Goal: Task Accomplishment & Management: Manage account settings

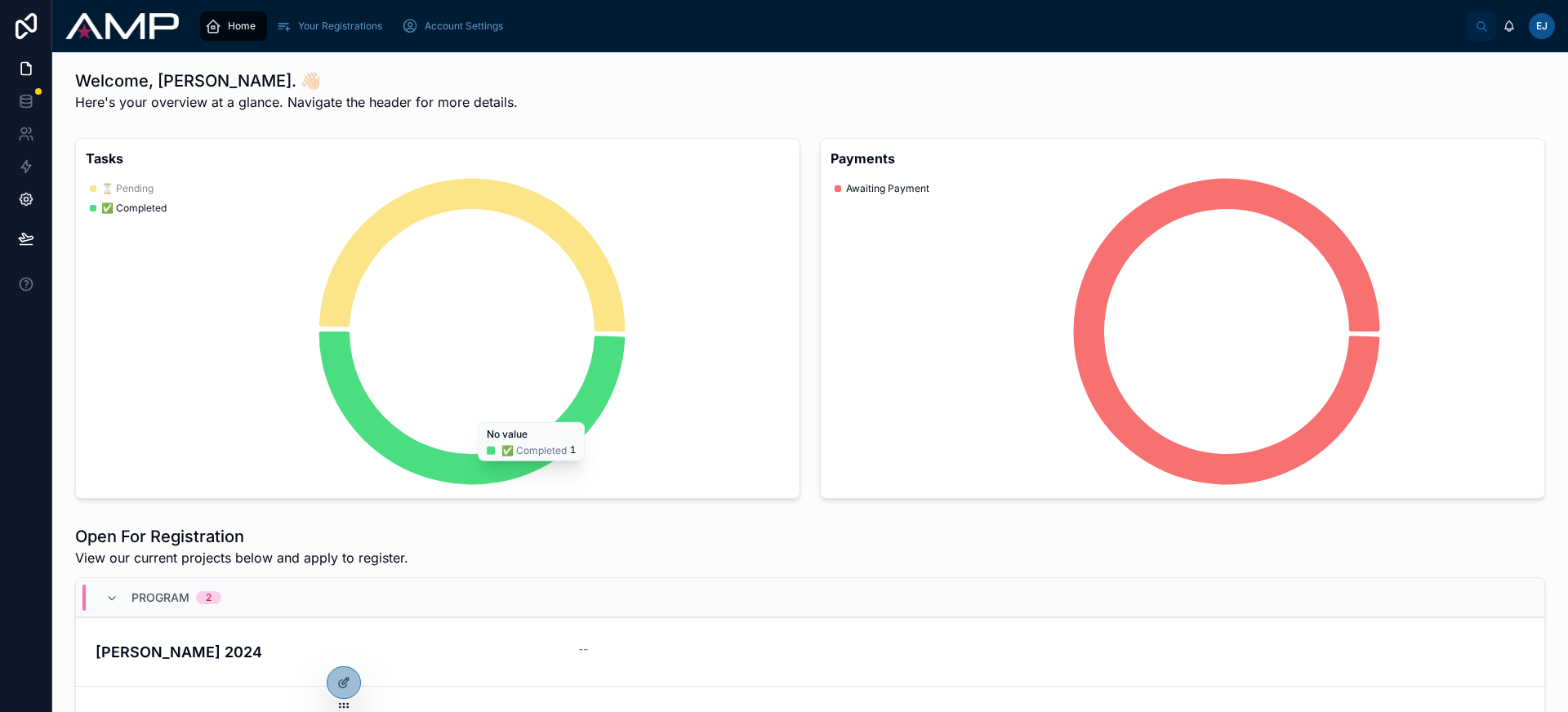
scroll to position [3, 0]
click at [14, 103] on link at bounding box center [25, 101] width 51 height 33
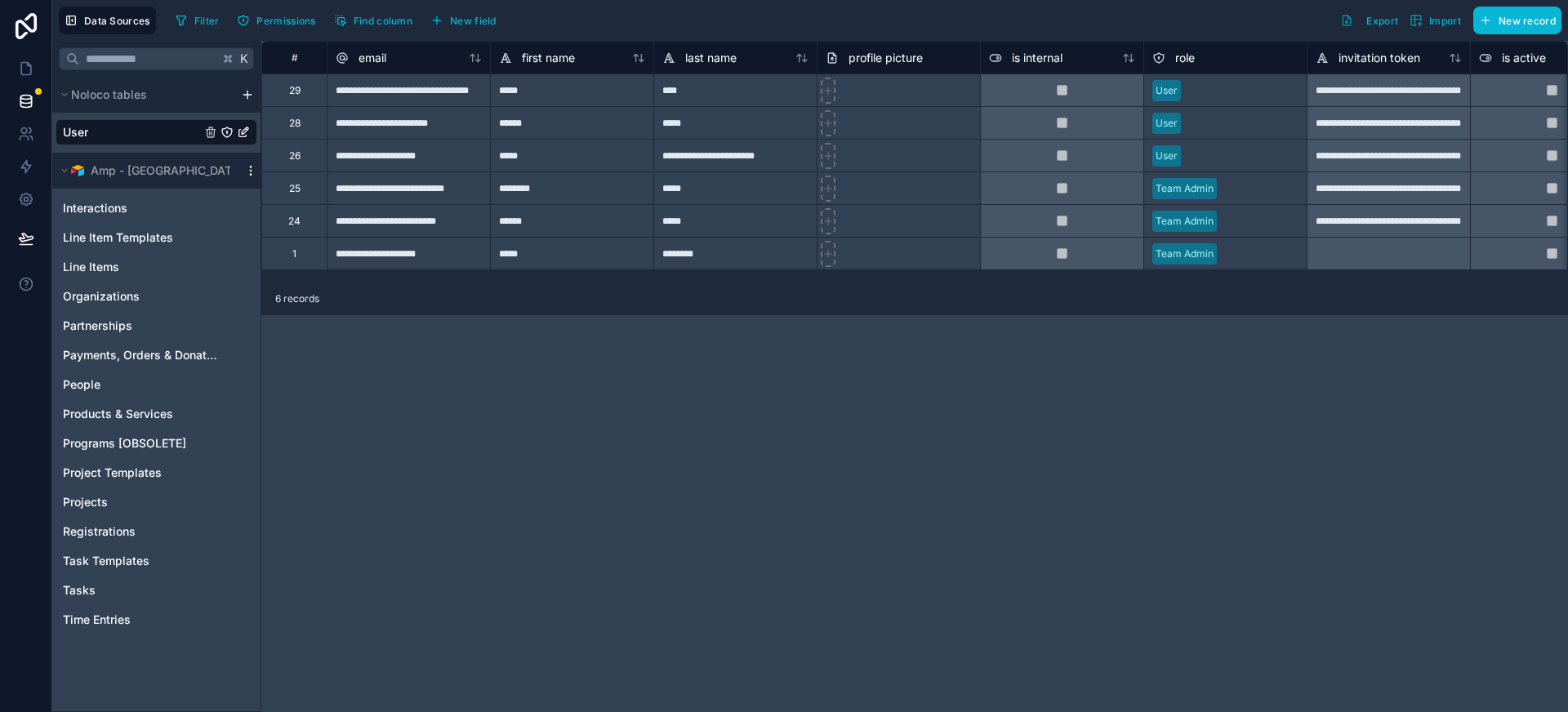
click at [249, 173] on icon "scrollable content" at bounding box center [251, 170] width 13 height 13
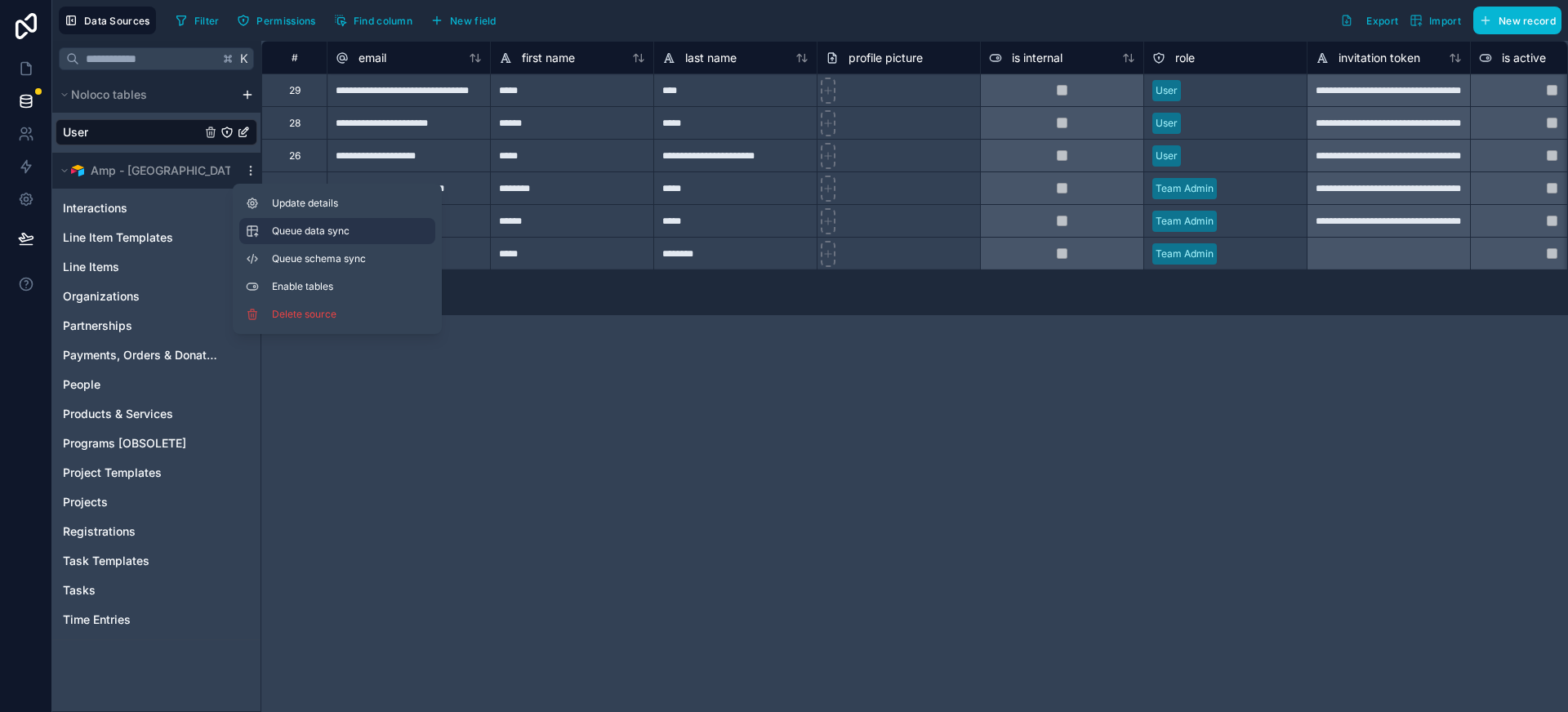
click at [343, 233] on span "Queue data sync" at bounding box center [331, 231] width 118 height 13
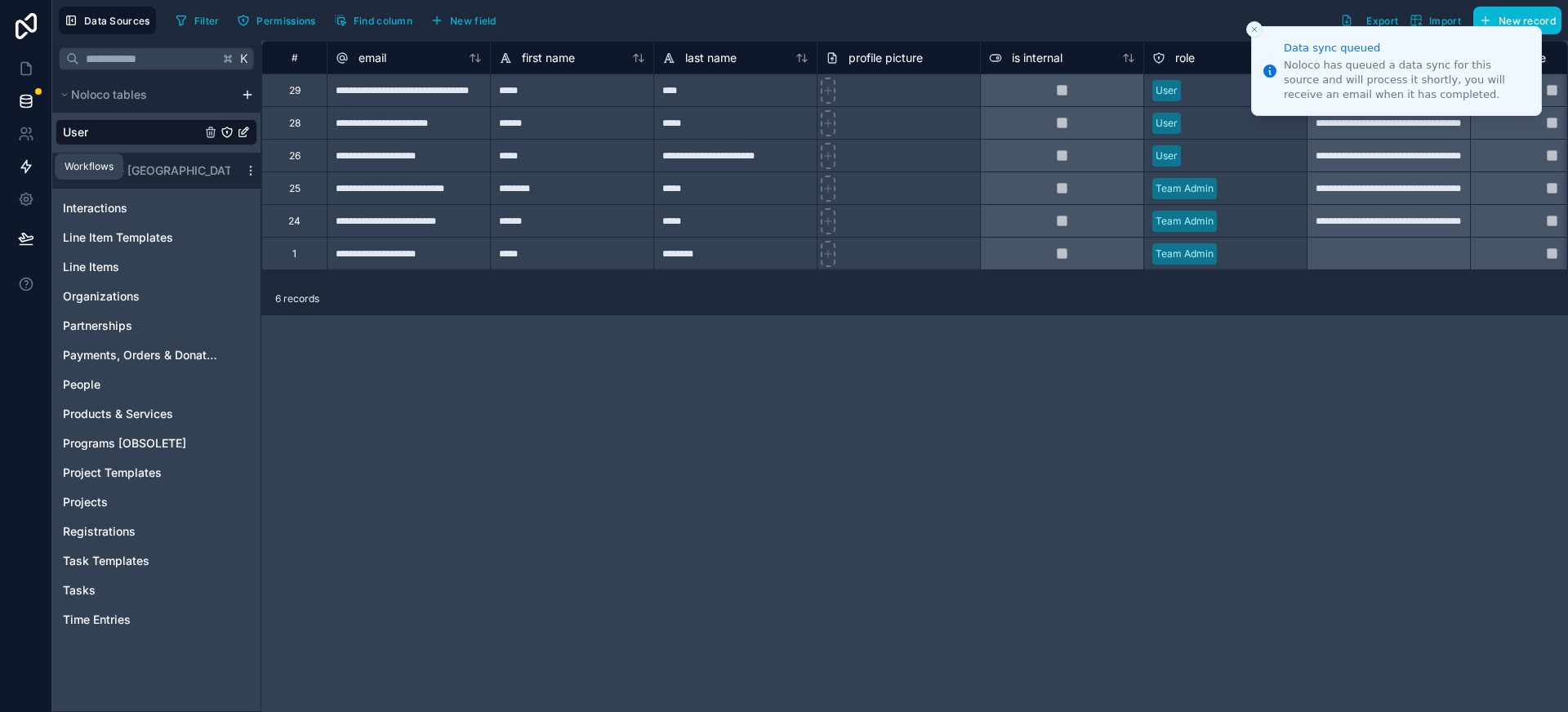
click at [19, 164] on icon at bounding box center [25, 166] width 16 height 16
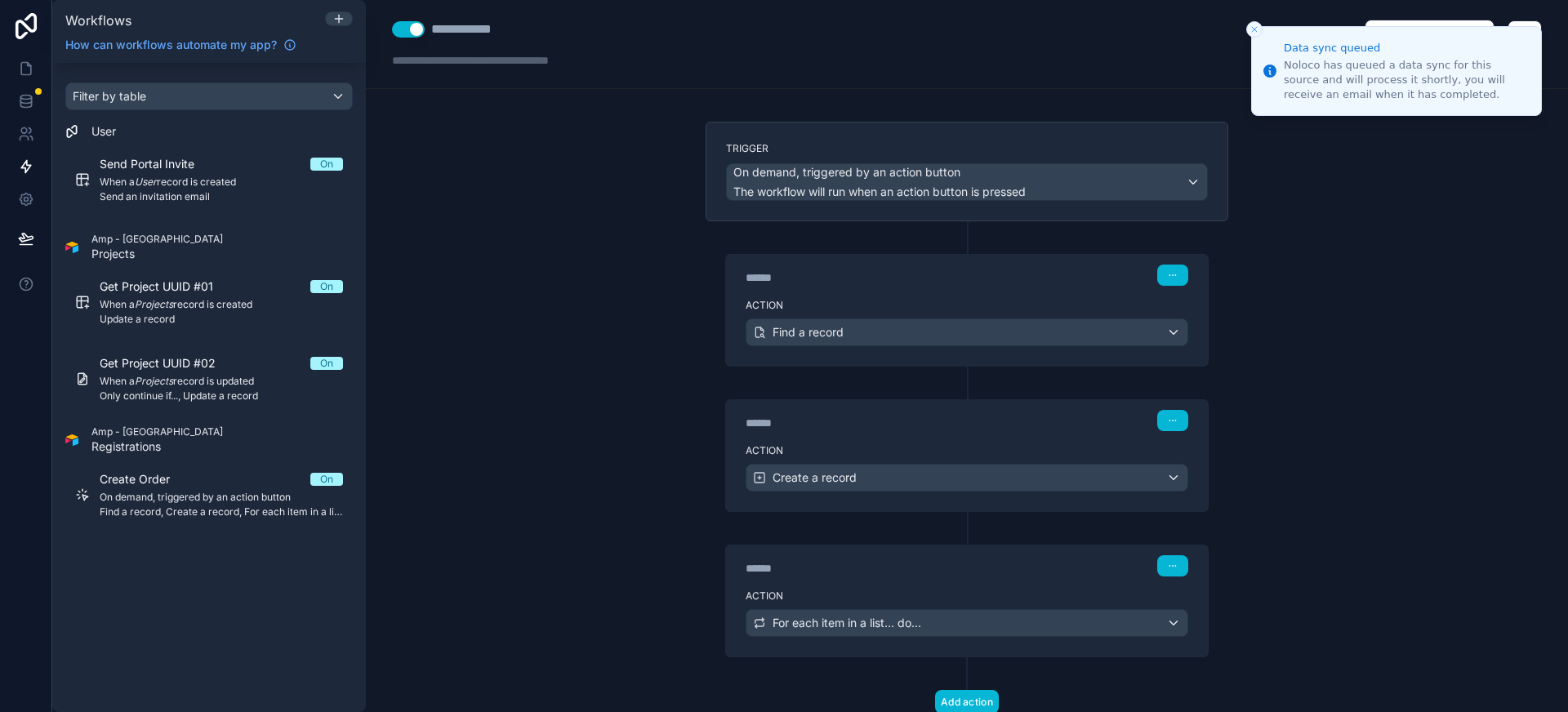
click at [1253, 31] on icon "Close toast" at bounding box center [1255, 29] width 10 height 10
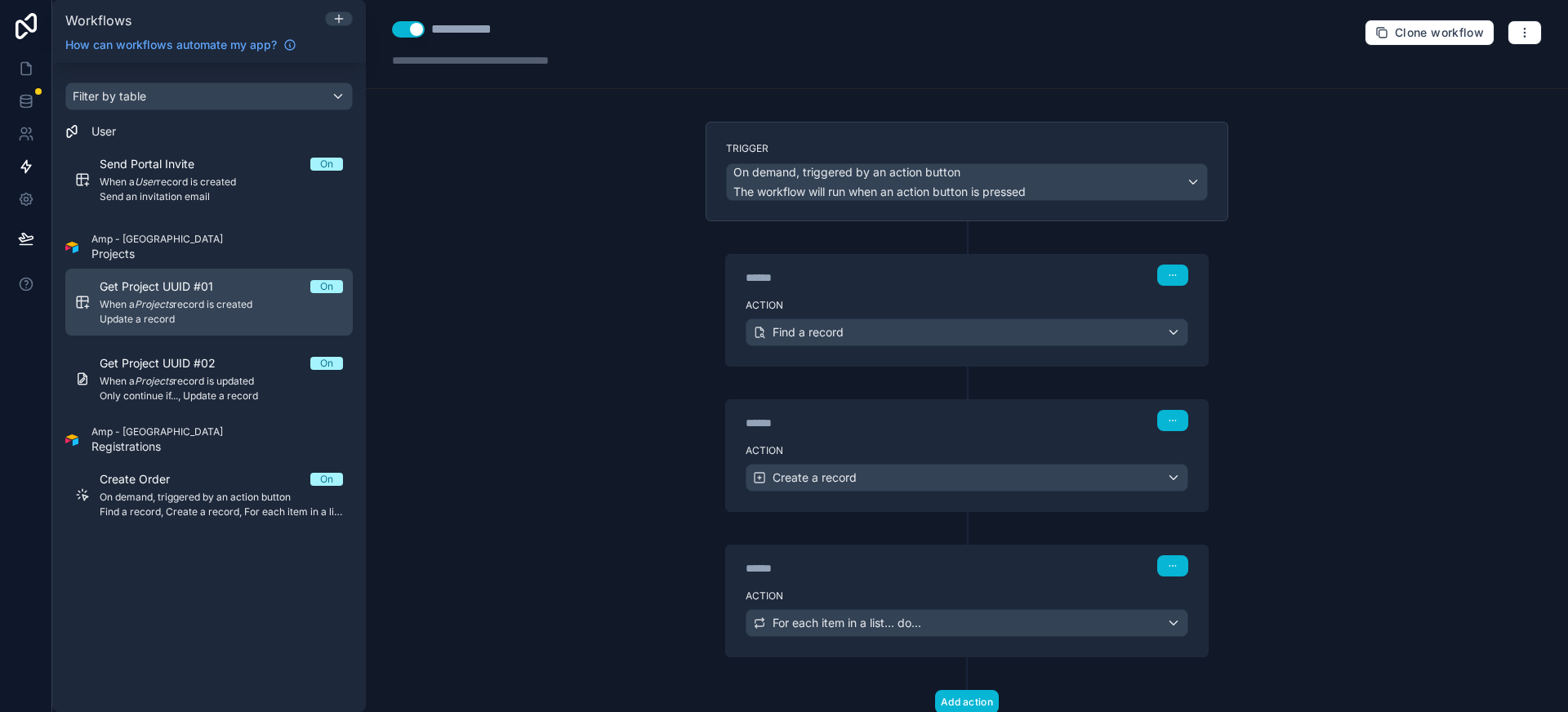
click at [248, 313] on span "Update a record" at bounding box center [222, 320] width 244 height 13
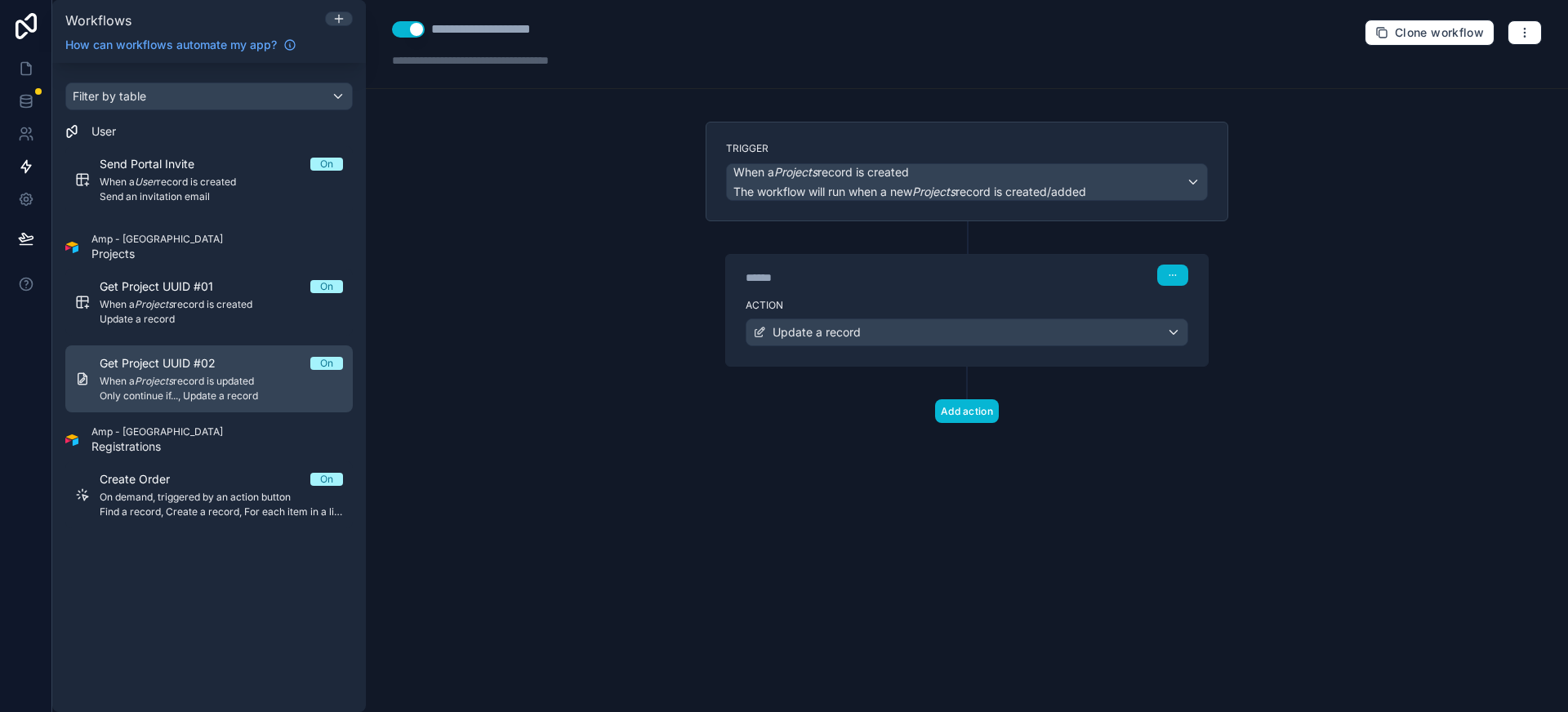
click at [245, 368] on div "Get Project UUID #02 On" at bounding box center [222, 363] width 244 height 16
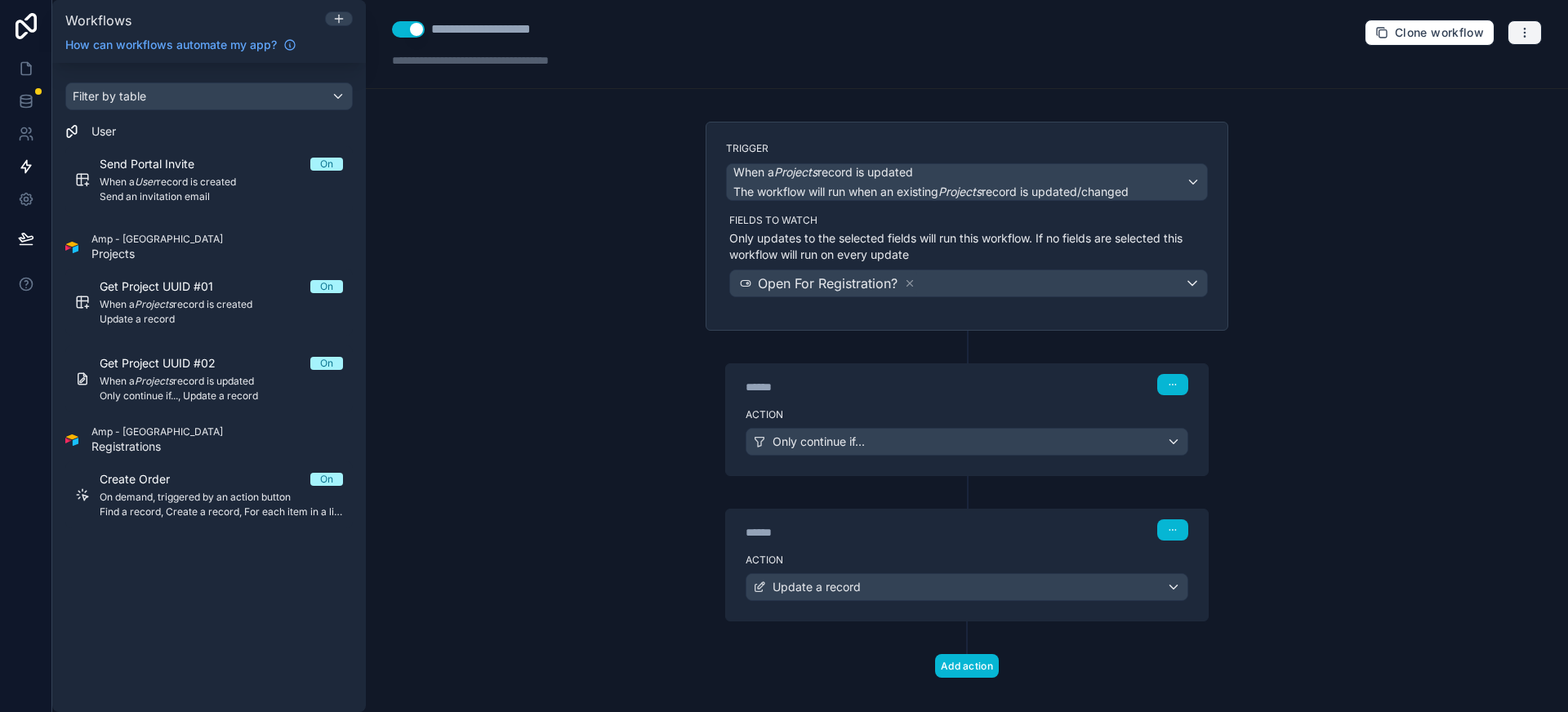
click at [1518, 29] on icon "button" at bounding box center [1525, 33] width 13 height 13
click at [29, 96] on icon at bounding box center [25, 97] width 11 height 4
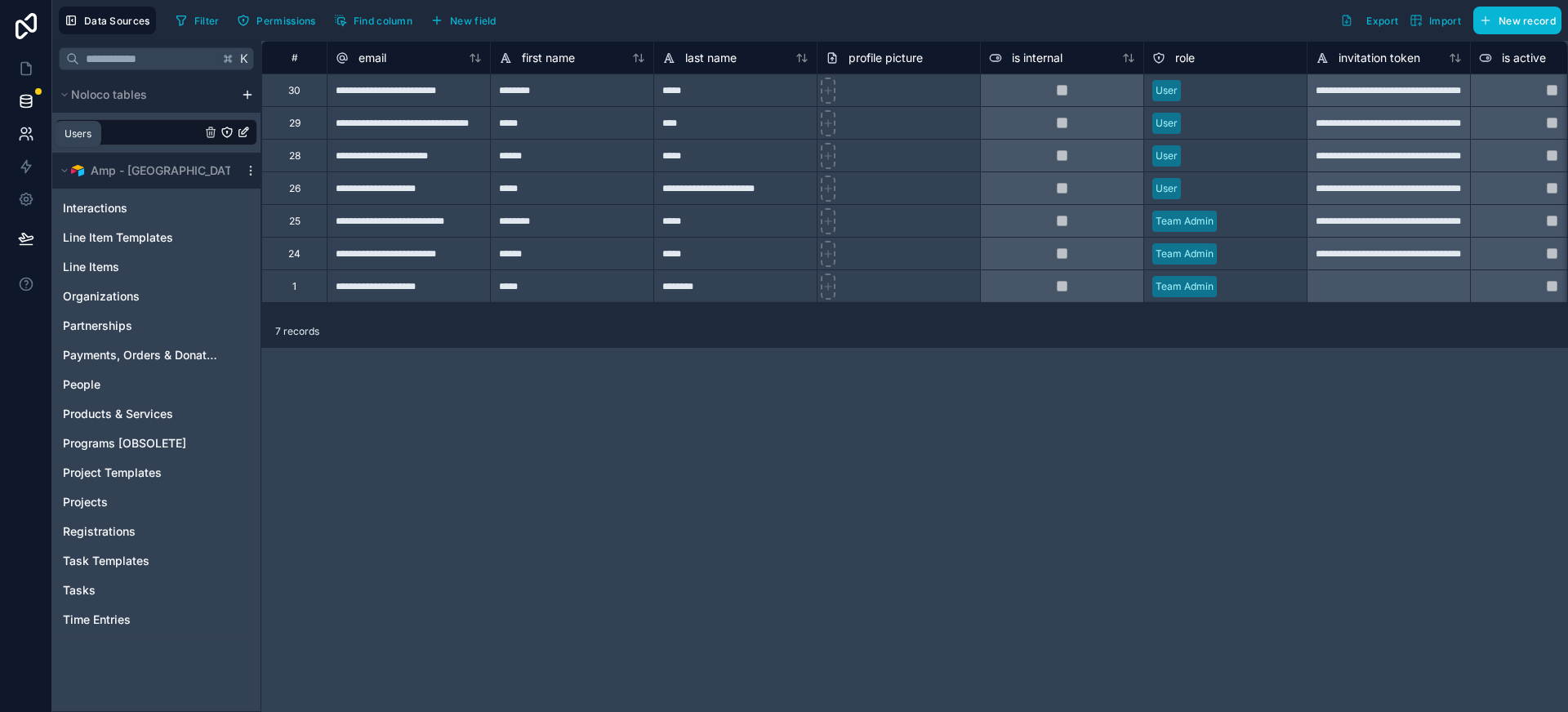
click at [28, 141] on icon at bounding box center [25, 134] width 16 height 16
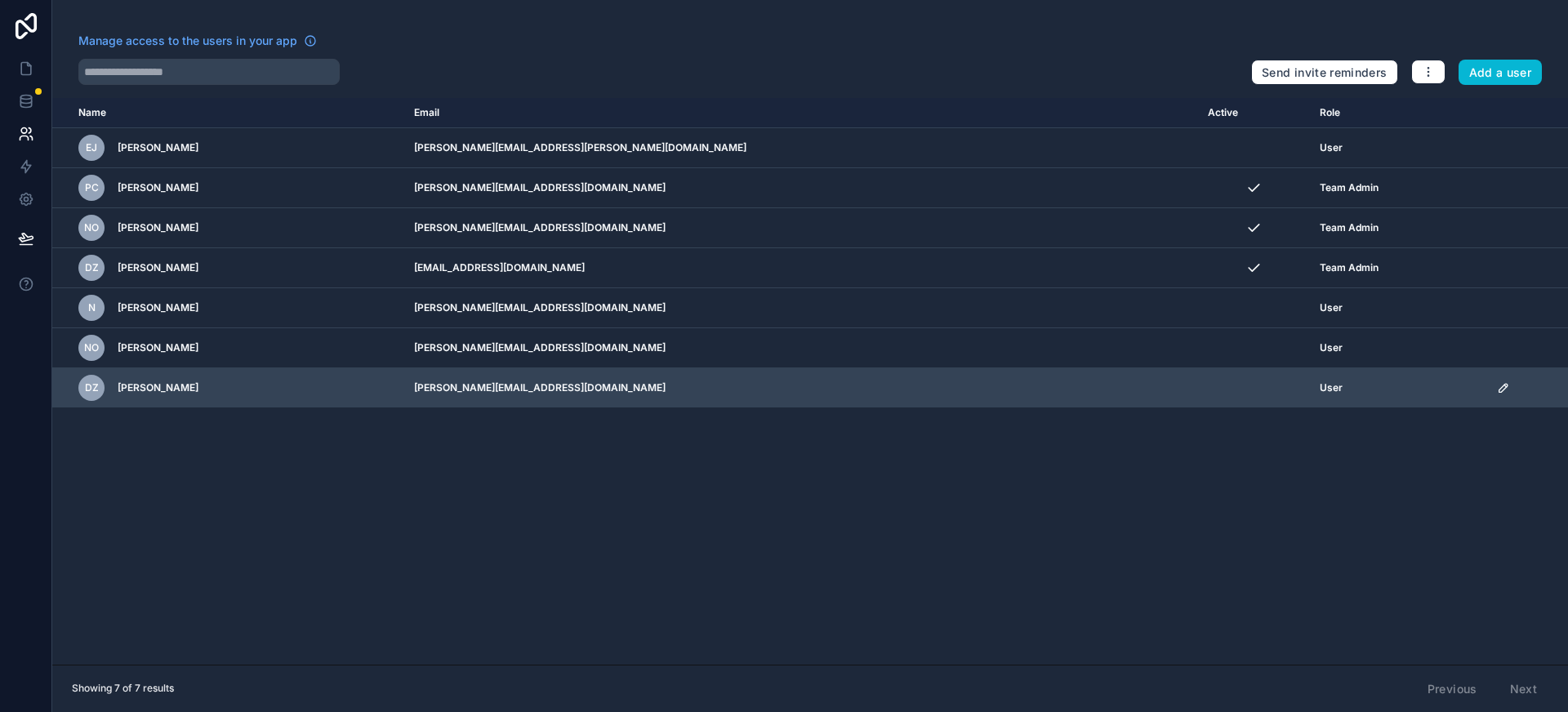
click at [1497, 387] on icon "scrollable content" at bounding box center [1504, 388] width 13 height 13
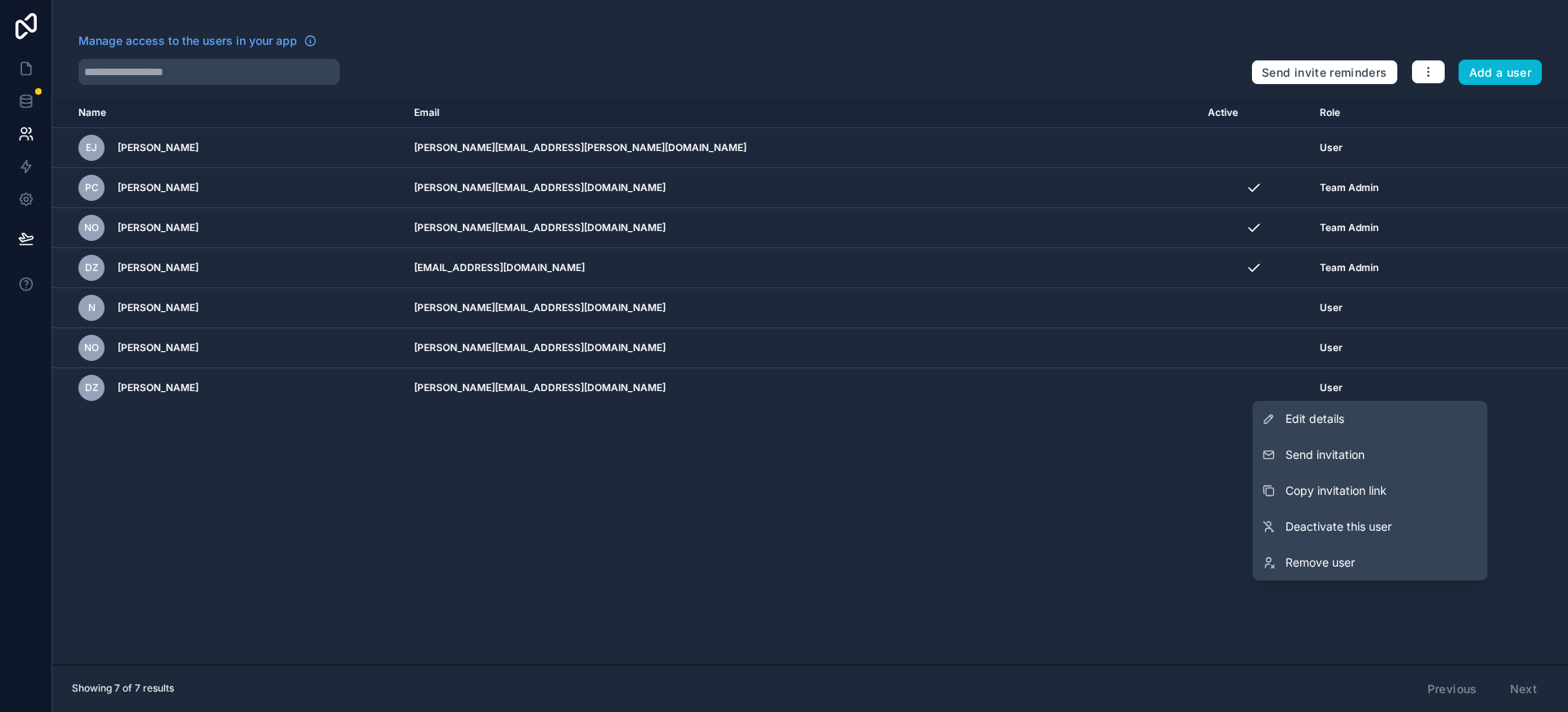
click at [955, 532] on div "Name Email Active Role userTable.email EJ Elton John daniella+elton@flowconsult…" at bounding box center [810, 381] width 1516 height 567
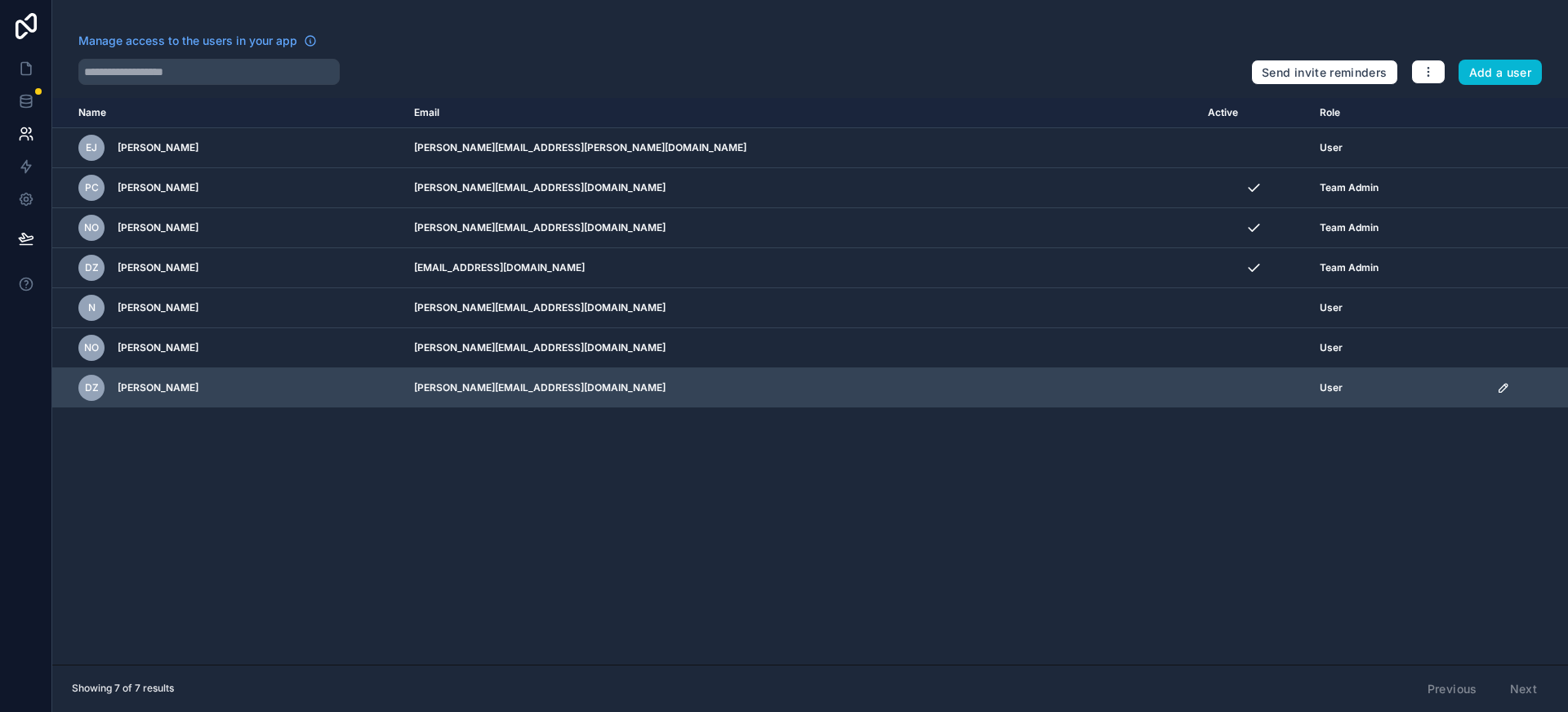
click at [1497, 389] on icon "scrollable content" at bounding box center [1504, 388] width 13 height 13
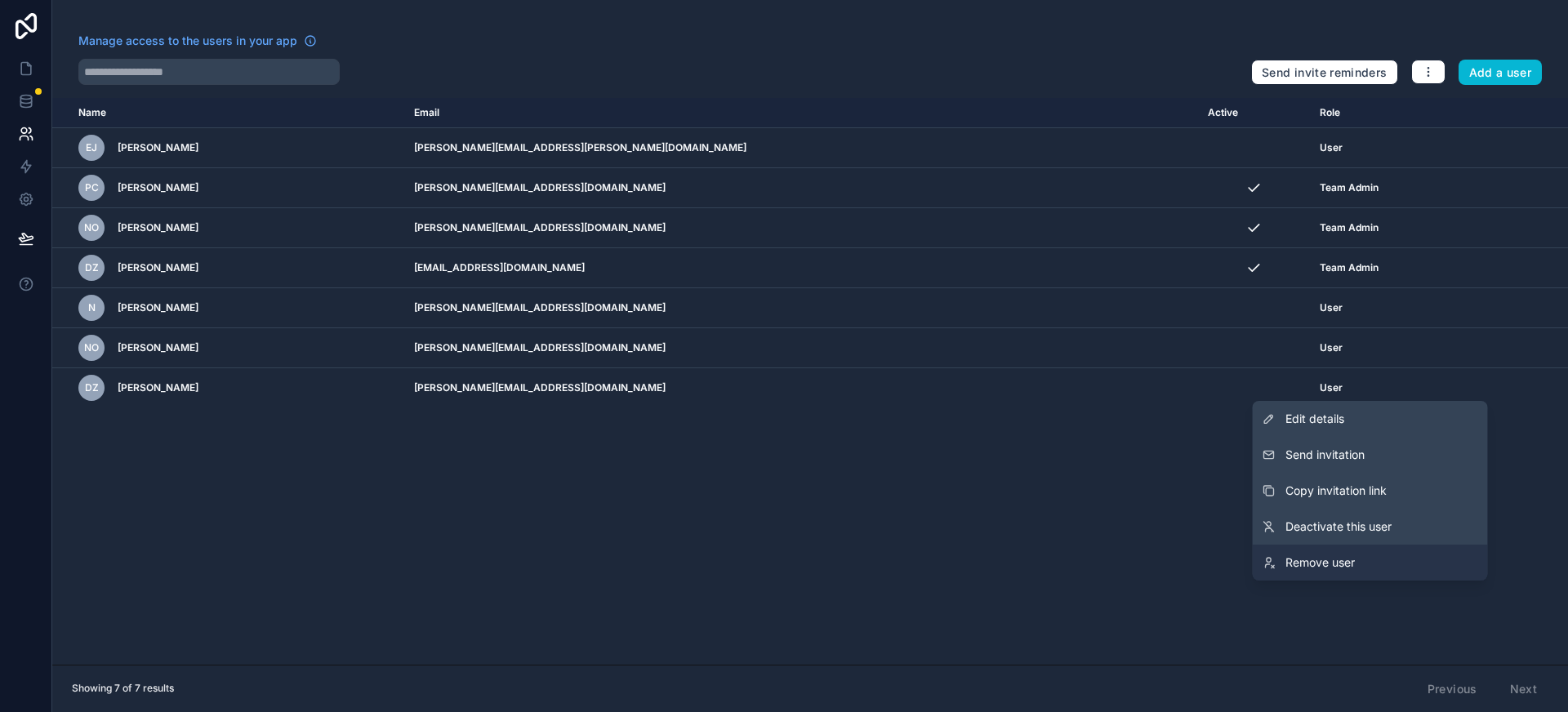
click at [1400, 561] on link "Remove user" at bounding box center [1371, 563] width 235 height 36
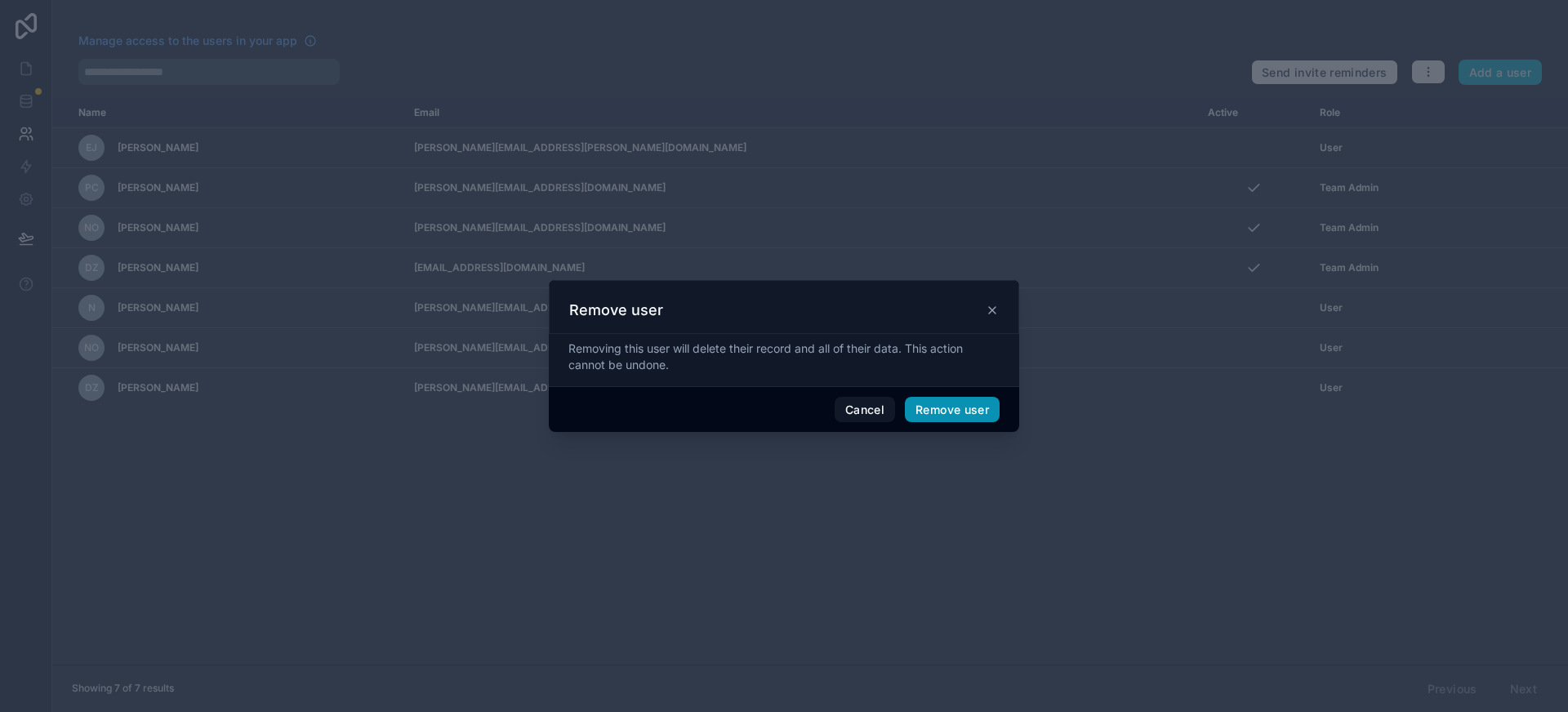
click at [951, 416] on button "Remove user" at bounding box center [952, 410] width 95 height 26
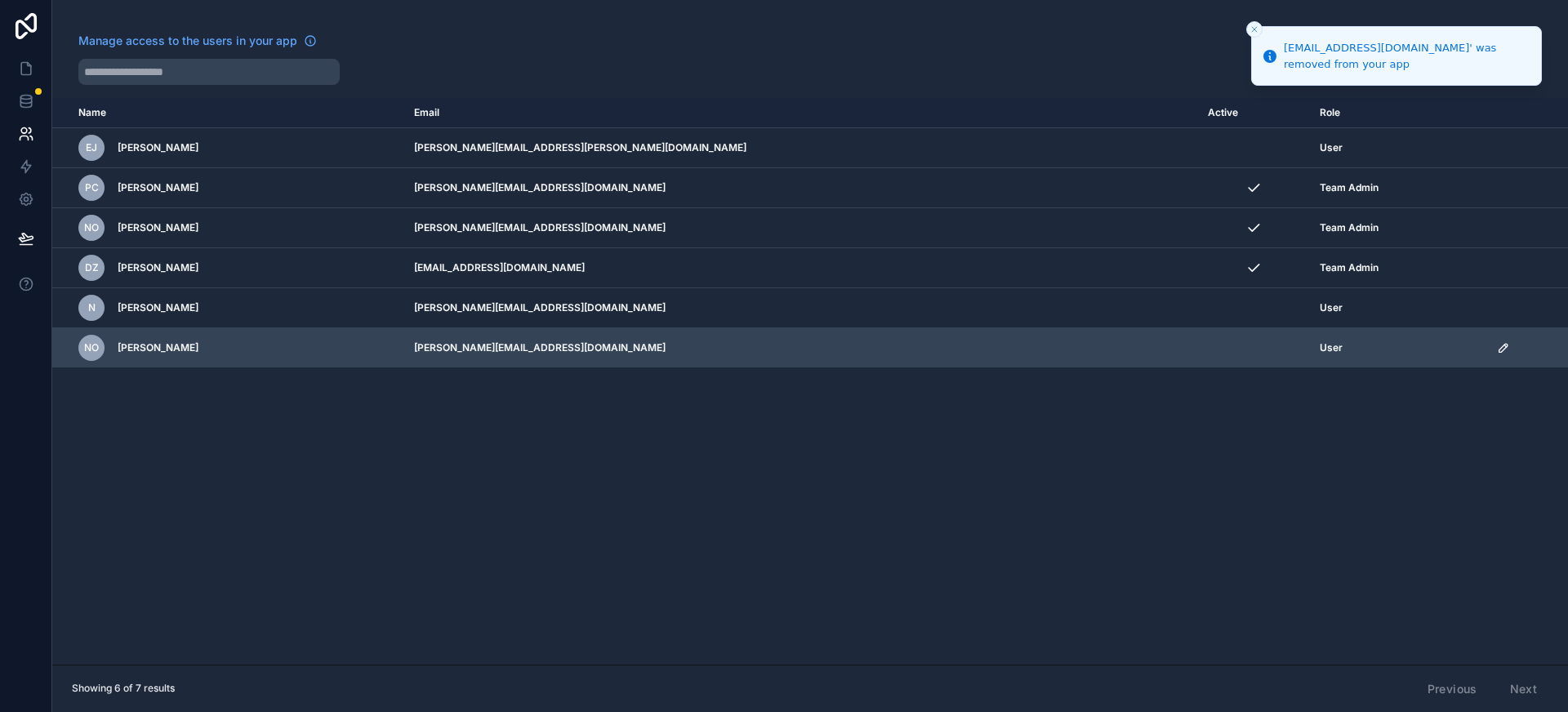
click at [1499, 345] on icon "scrollable content" at bounding box center [1503, 348] width 8 height 8
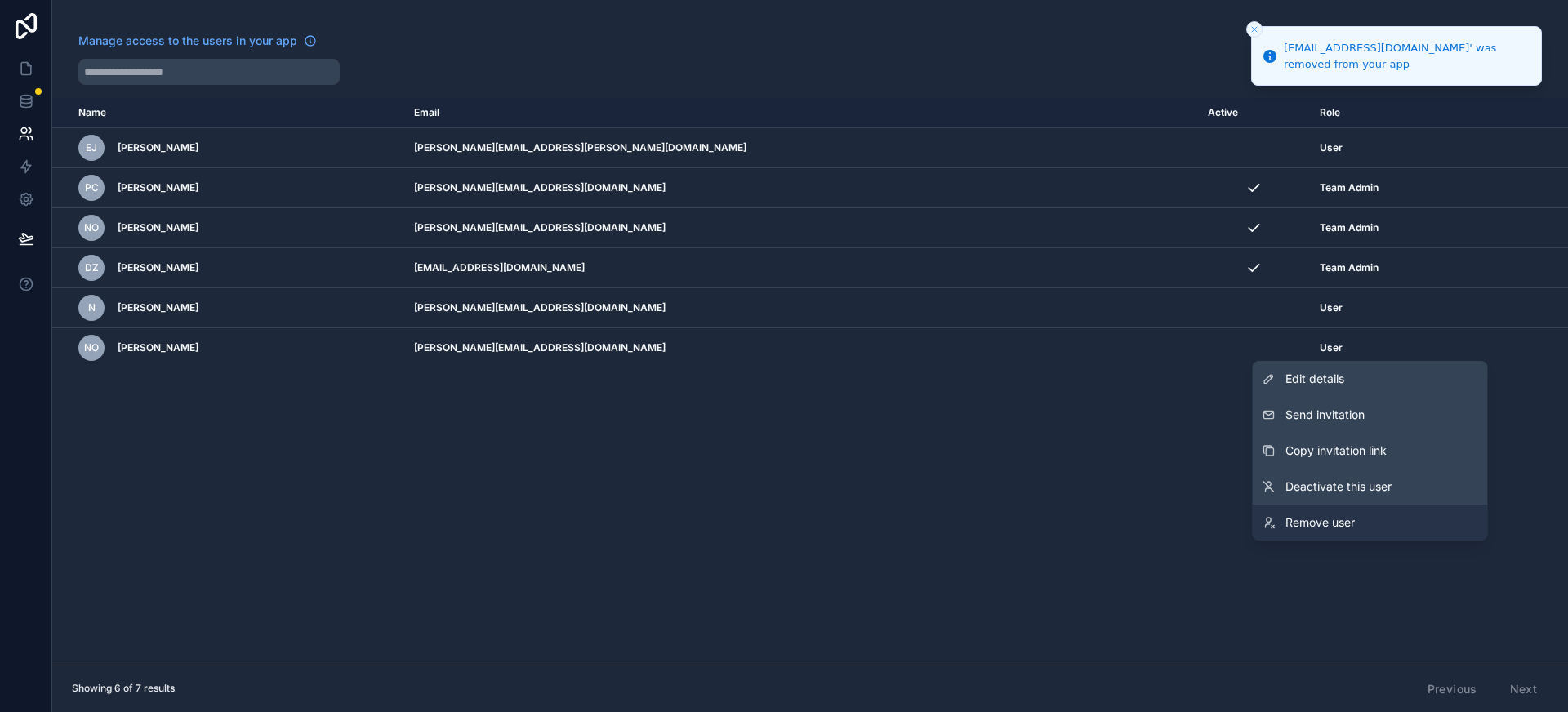
click at [1367, 529] on link "Remove user" at bounding box center [1371, 522] width 235 height 36
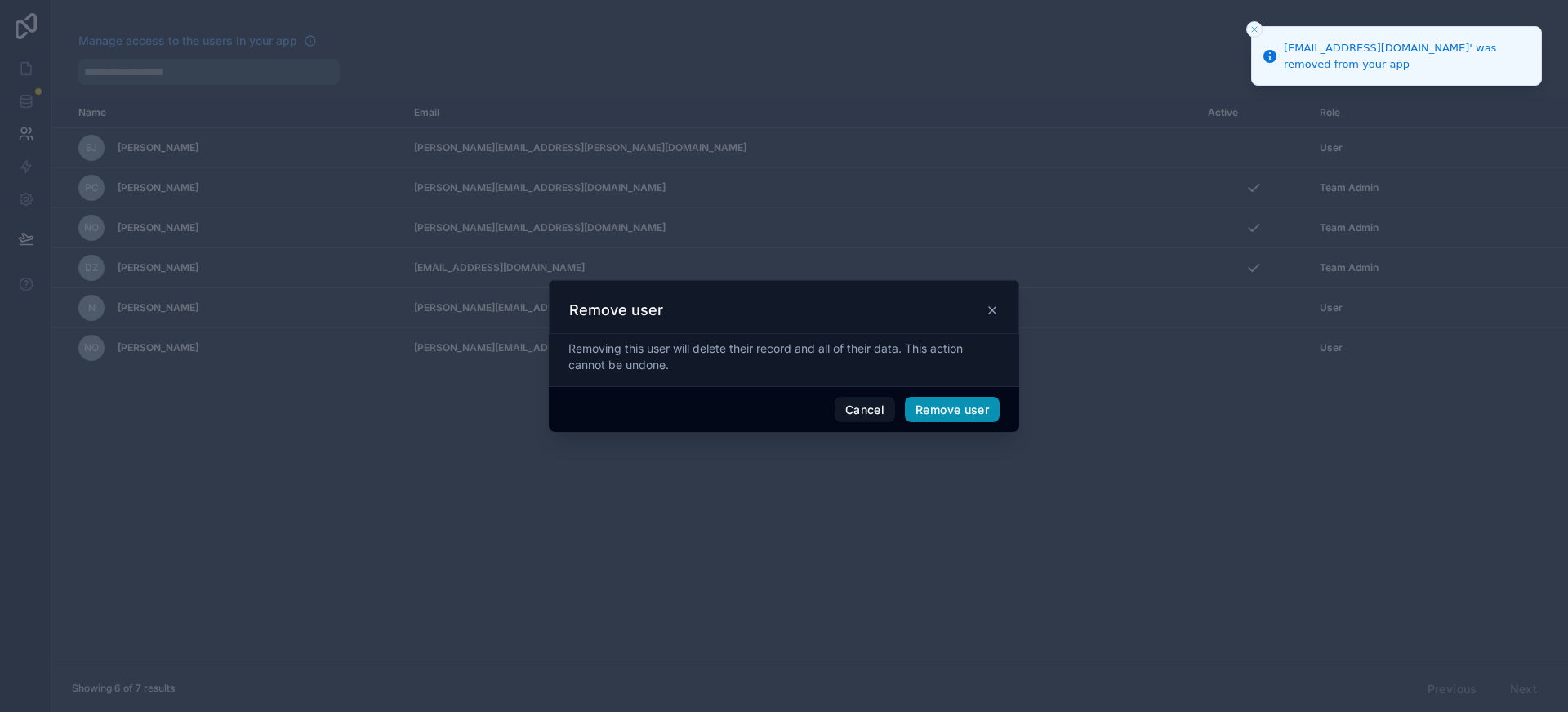
click at [983, 416] on button "Remove user" at bounding box center [952, 410] width 95 height 26
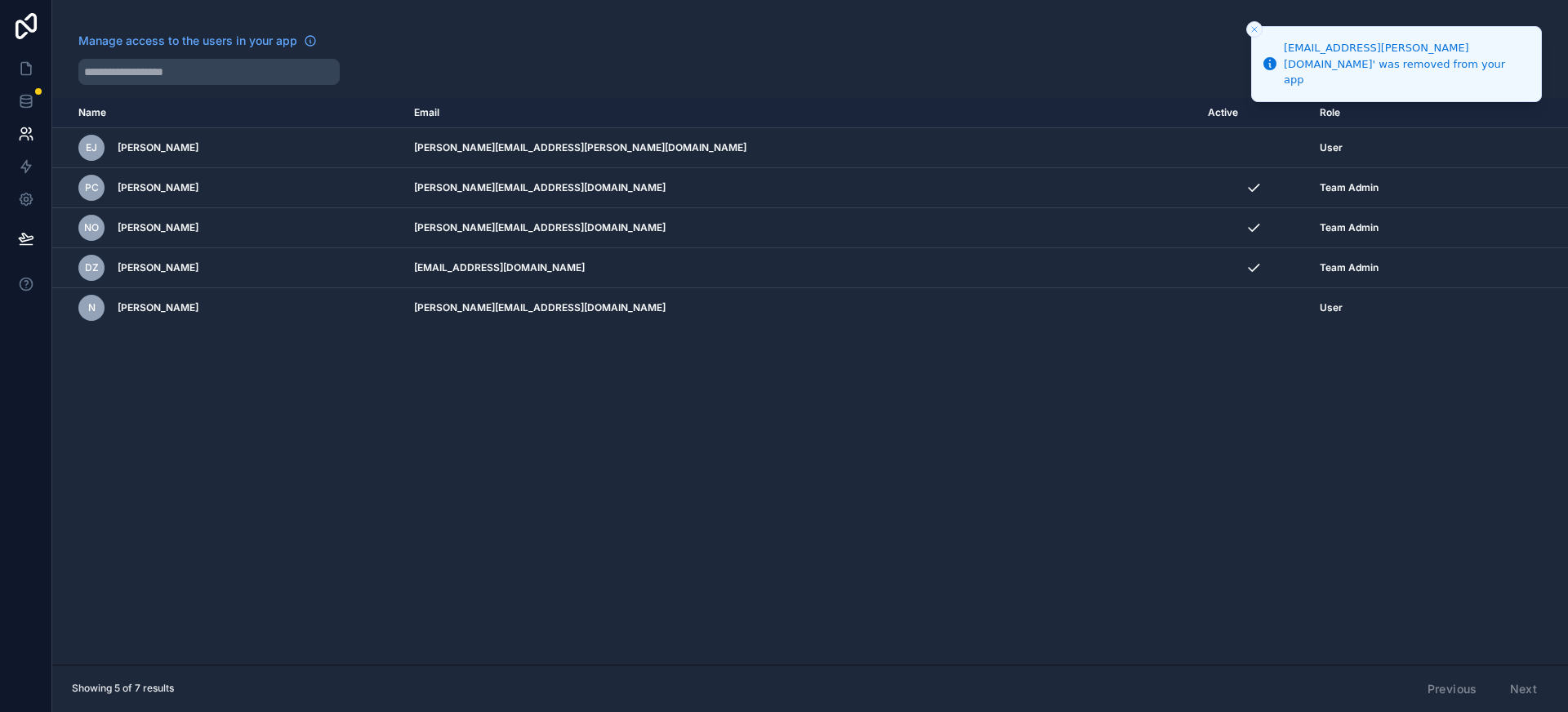
click at [995, 508] on div "Name Email Active Role userTable.email EJ Elton John daniella+elton@flowconsult…" at bounding box center [810, 381] width 1516 height 567
click at [31, 103] on icon at bounding box center [25, 105] width 11 height 7
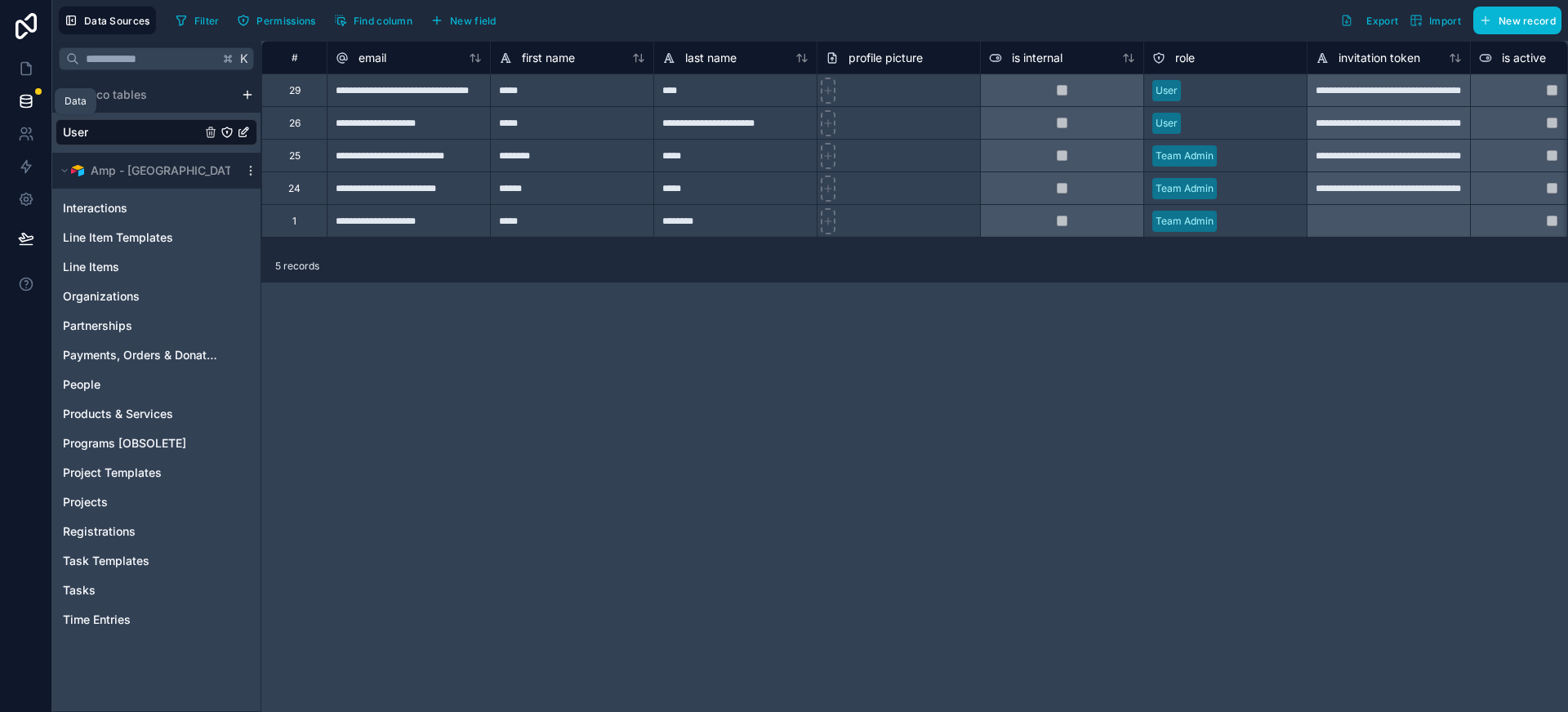
click at [22, 102] on icon at bounding box center [25, 101] width 16 height 16
click at [134, 327] on div "Partnerships" at bounding box center [156, 326] width 202 height 26
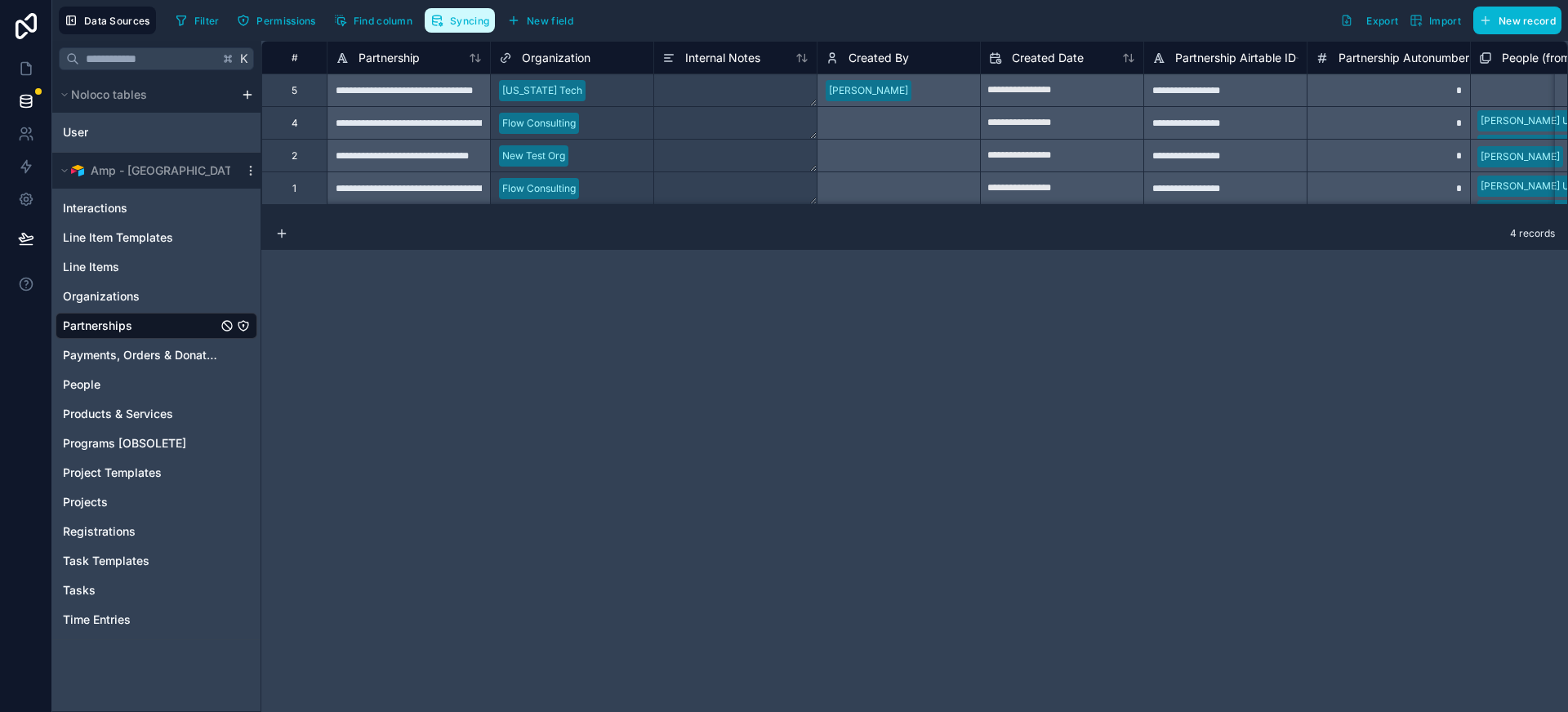
click at [462, 29] on button "Syncing" at bounding box center [460, 20] width 71 height 24
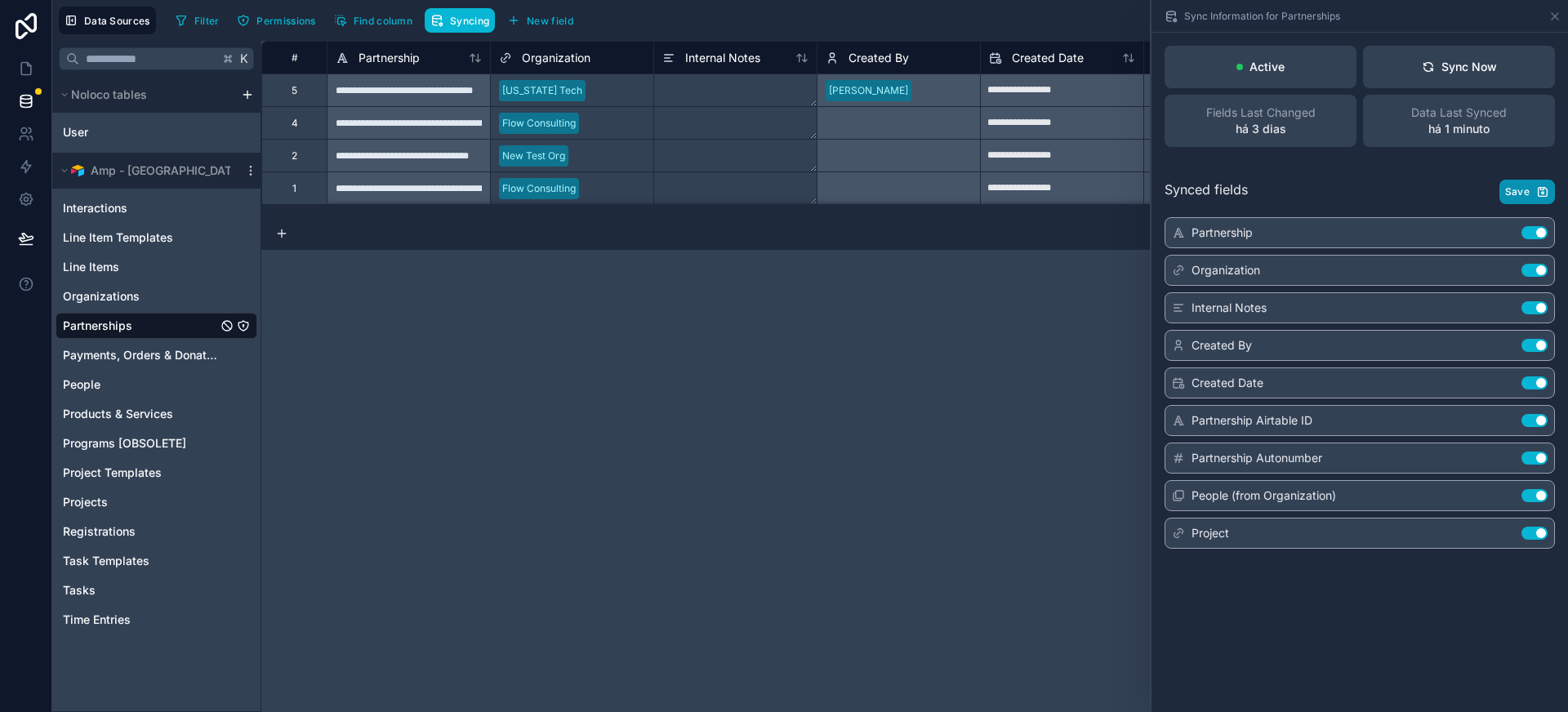
click at [1522, 190] on span "Save" at bounding box center [1518, 192] width 24 height 13
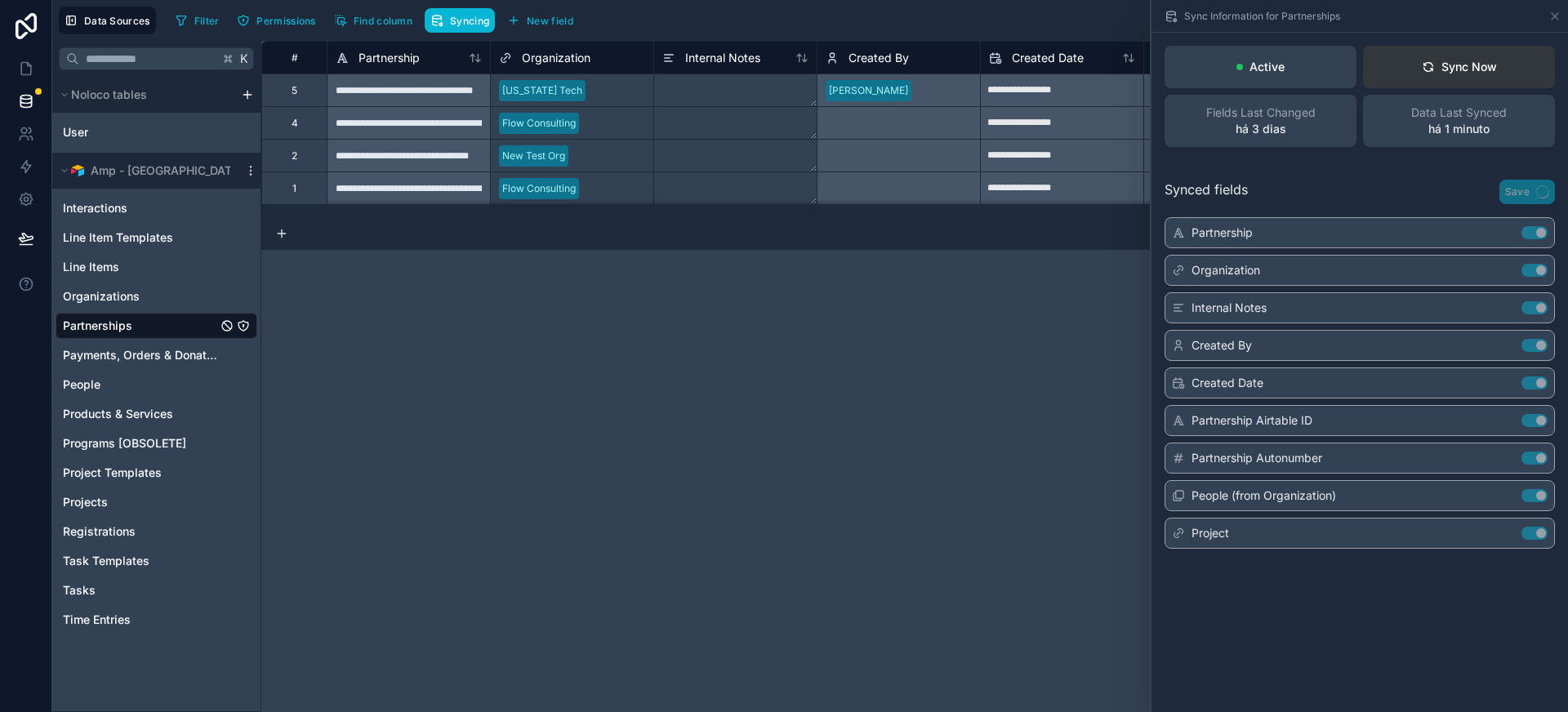
click at [1496, 65] on div "Sync Now" at bounding box center [1459, 66] width 75 height 16
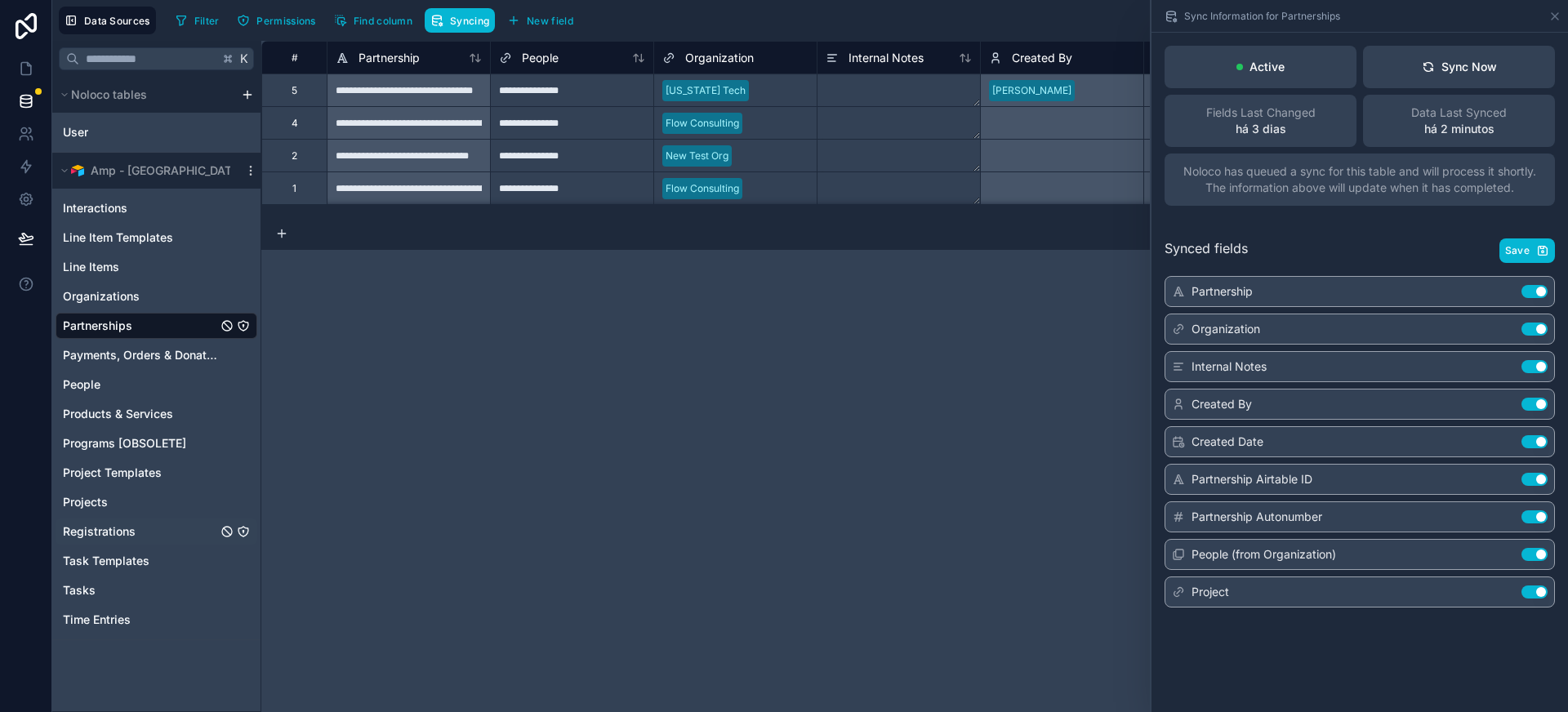
click at [122, 525] on span "Registrations" at bounding box center [99, 531] width 73 height 16
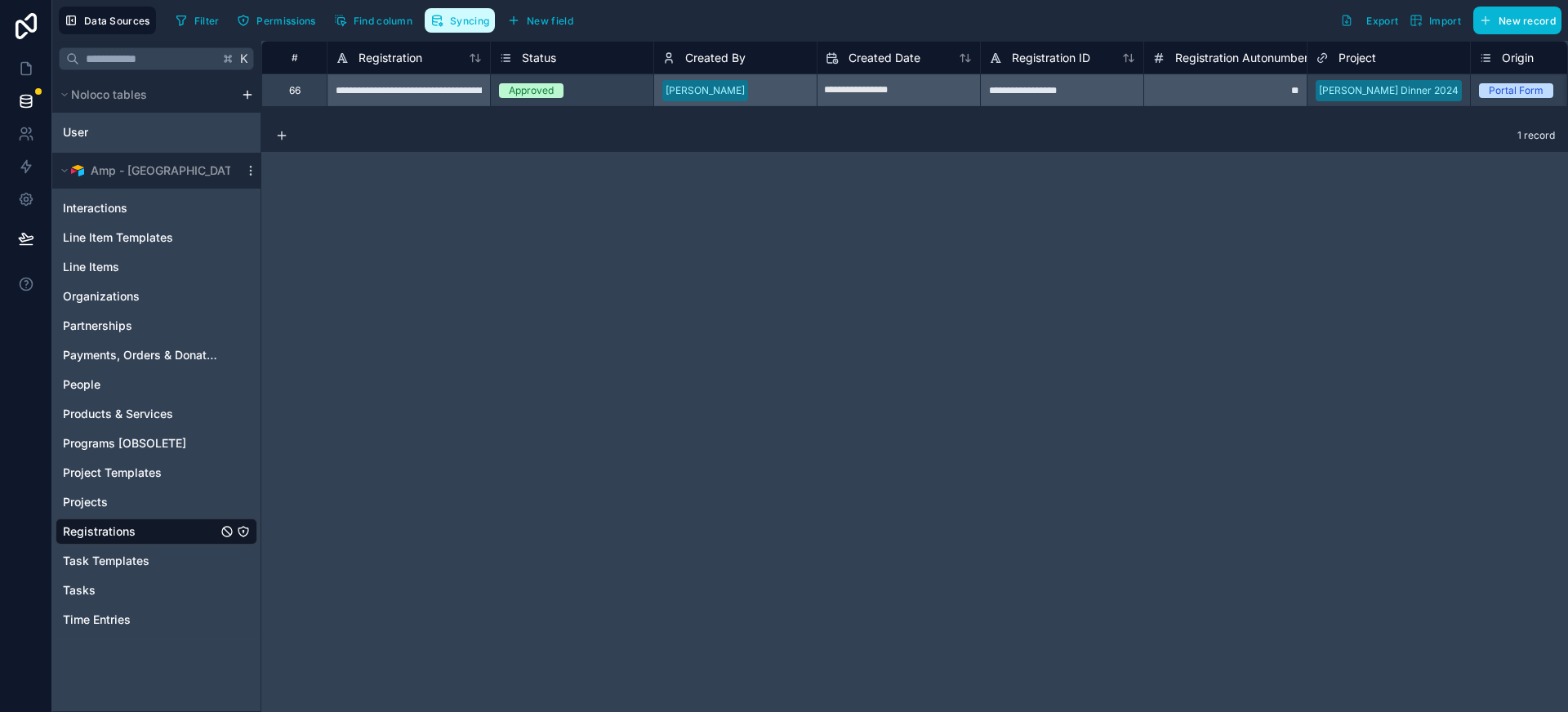
click at [472, 25] on span "Syncing" at bounding box center [469, 21] width 39 height 13
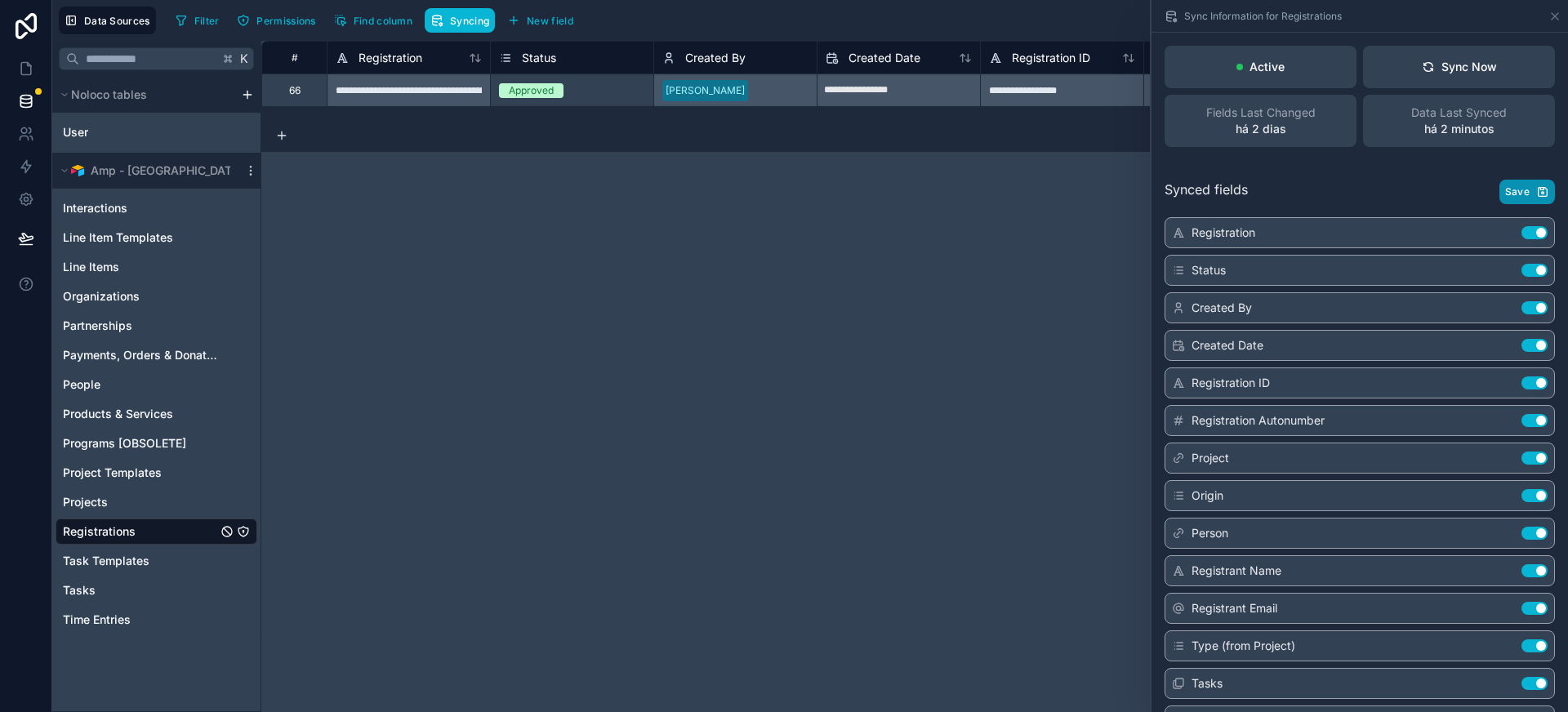
click at [1536, 191] on icon "button" at bounding box center [1543, 192] width 13 height 13
click at [1460, 63] on div "Sync Now" at bounding box center [1459, 66] width 75 height 16
click at [31, 68] on icon at bounding box center [25, 68] width 16 height 16
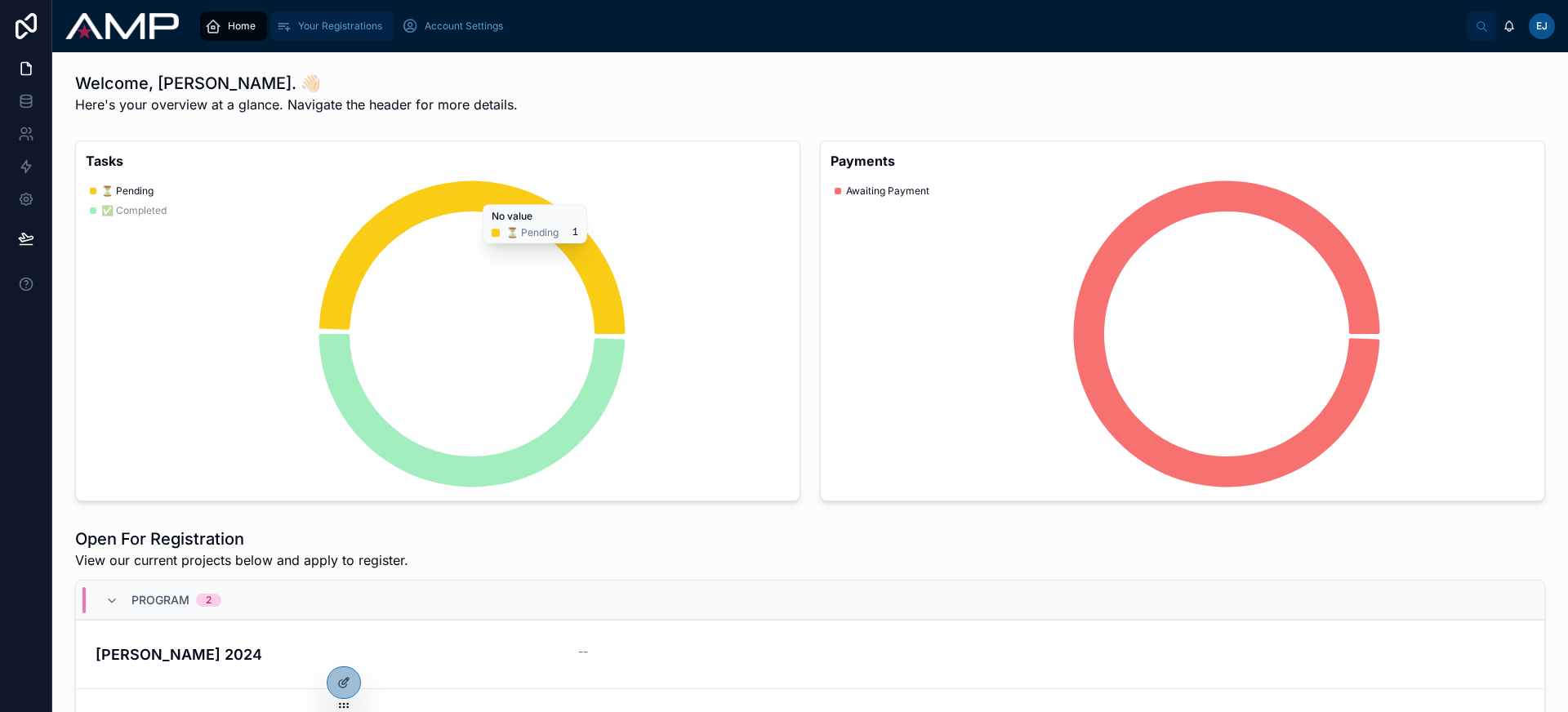
click at [351, 31] on span "Your Registrations" at bounding box center [340, 26] width 84 height 13
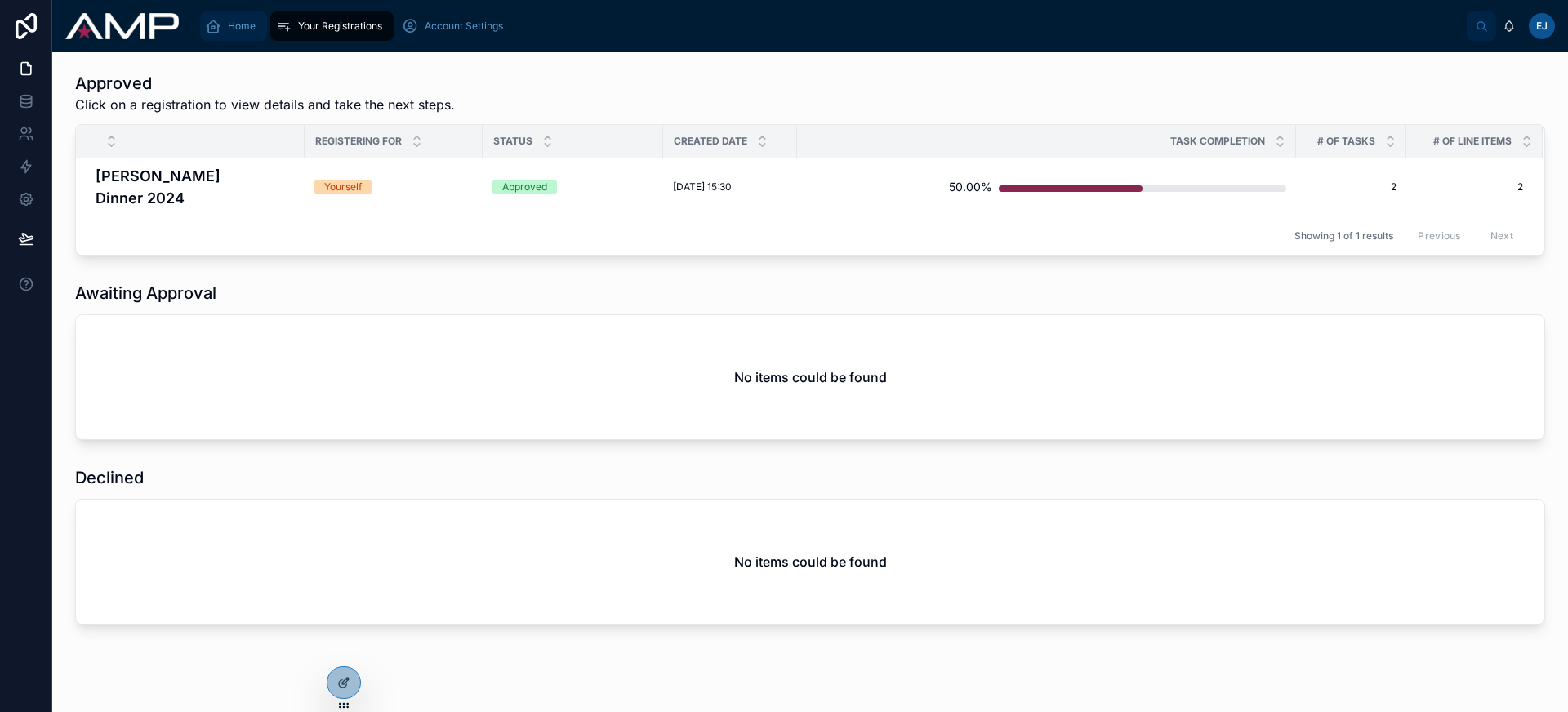
click at [223, 19] on div "Home" at bounding box center [233, 26] width 57 height 26
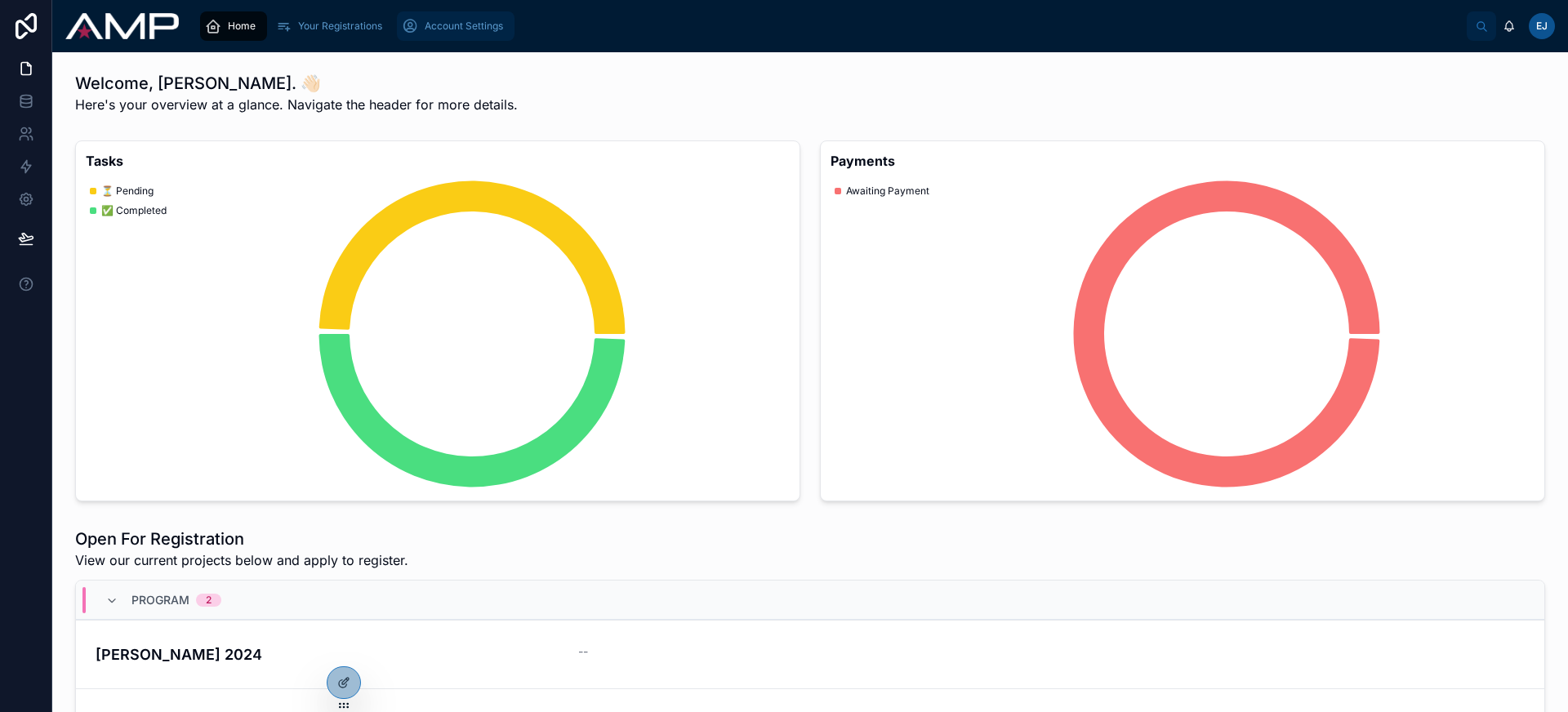
click at [490, 28] on span "Account Settings" at bounding box center [464, 26] width 78 height 13
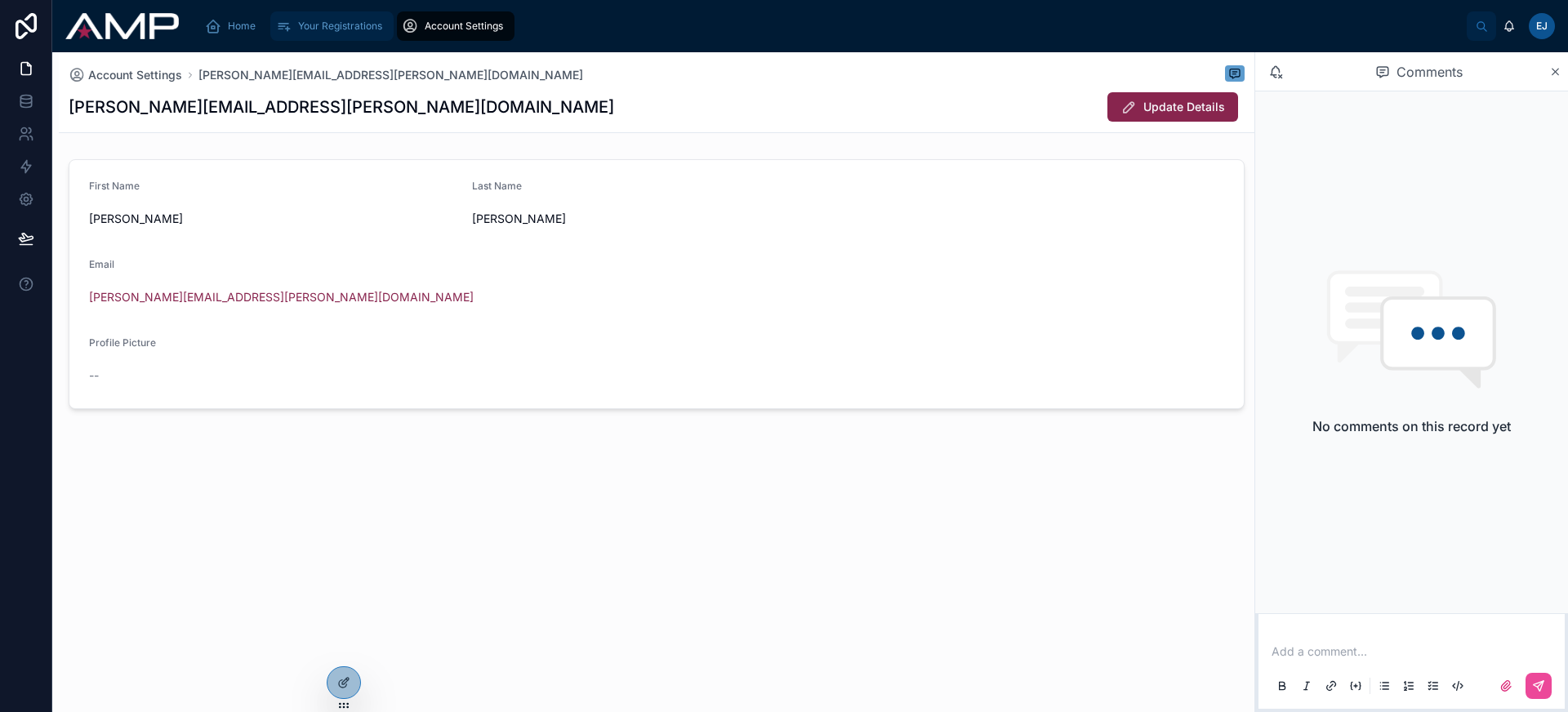
click at [338, 33] on div "Your Registrations" at bounding box center [332, 26] width 113 height 26
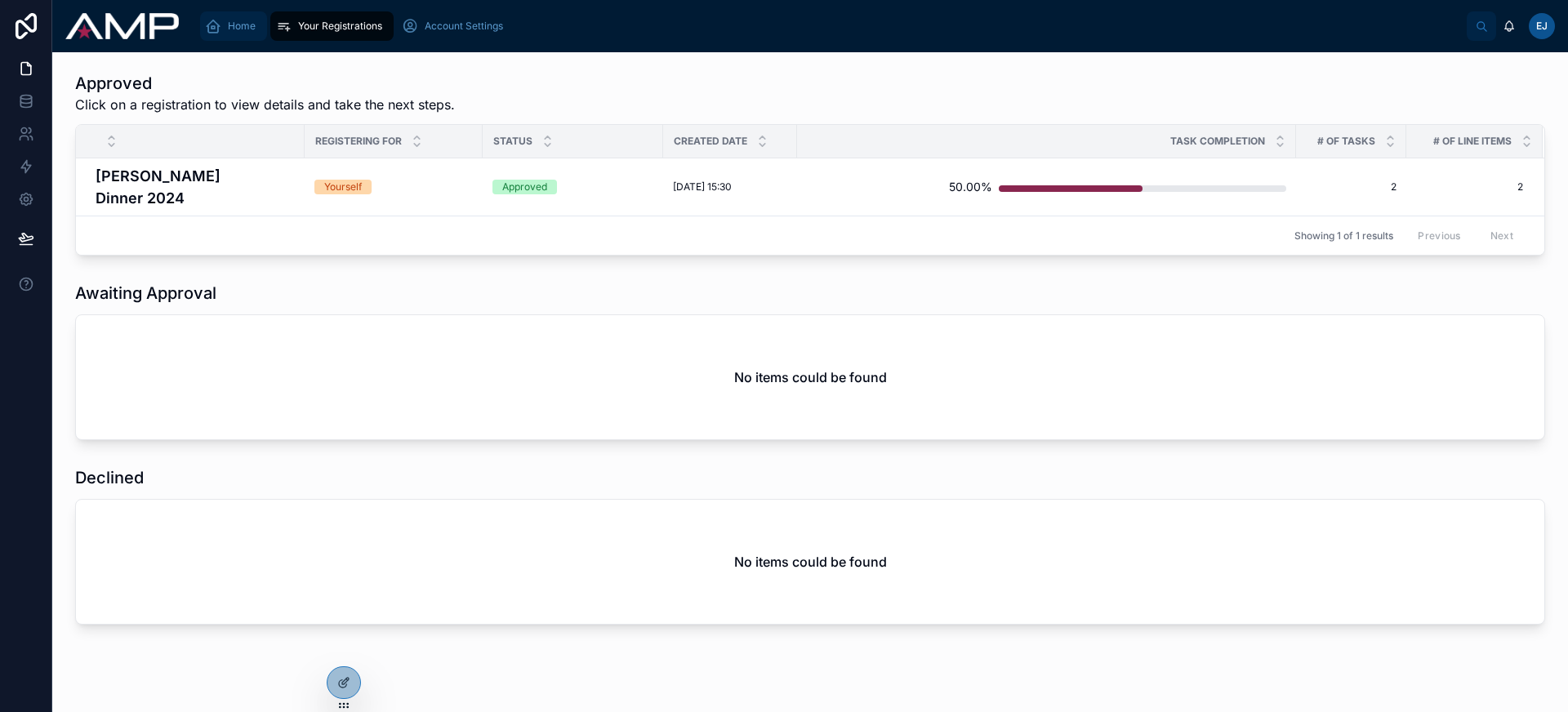
click at [220, 31] on icon "scrollable content" at bounding box center [212, 25] width 16 height 16
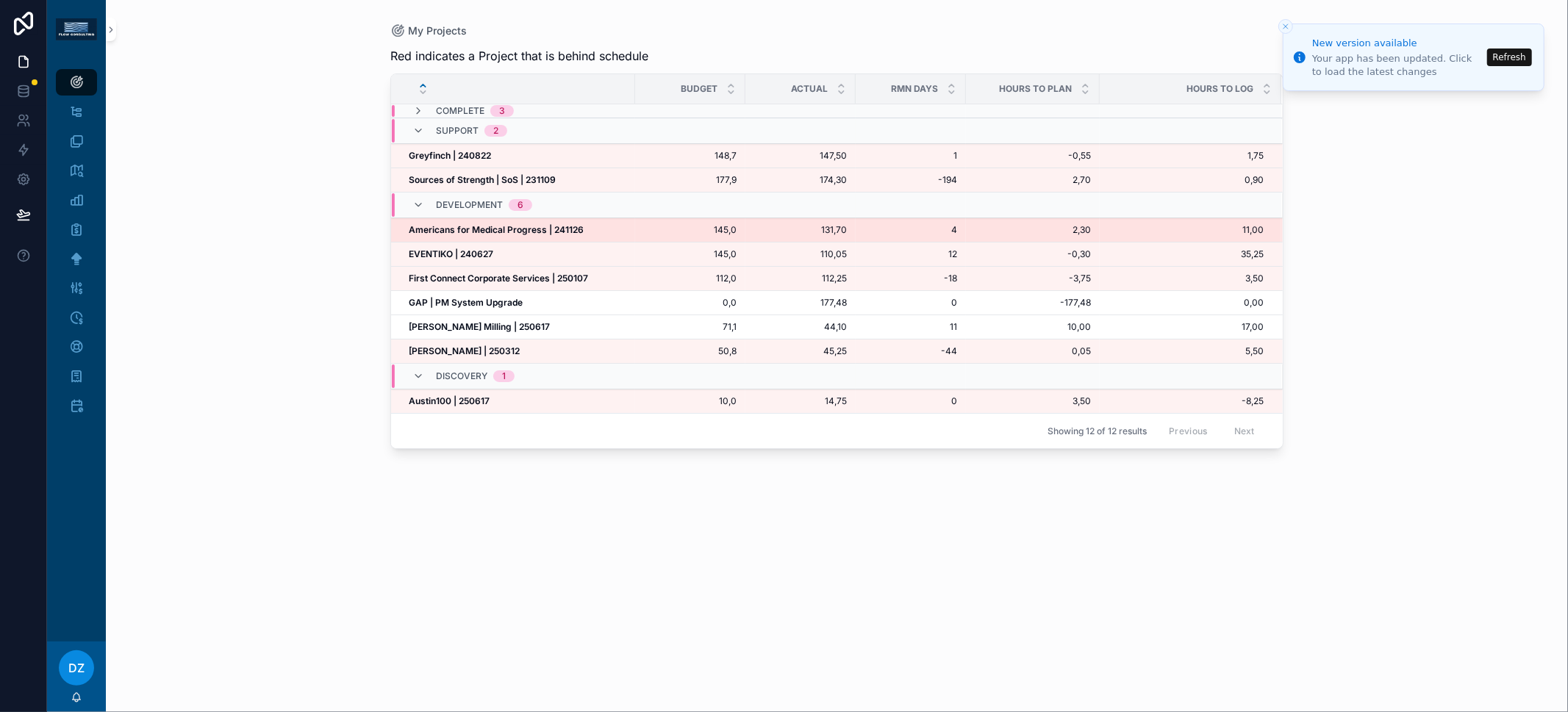
click at [495, 229] on strong "Americans for Medical Progress | 241126" at bounding box center [496, 230] width 175 height 11
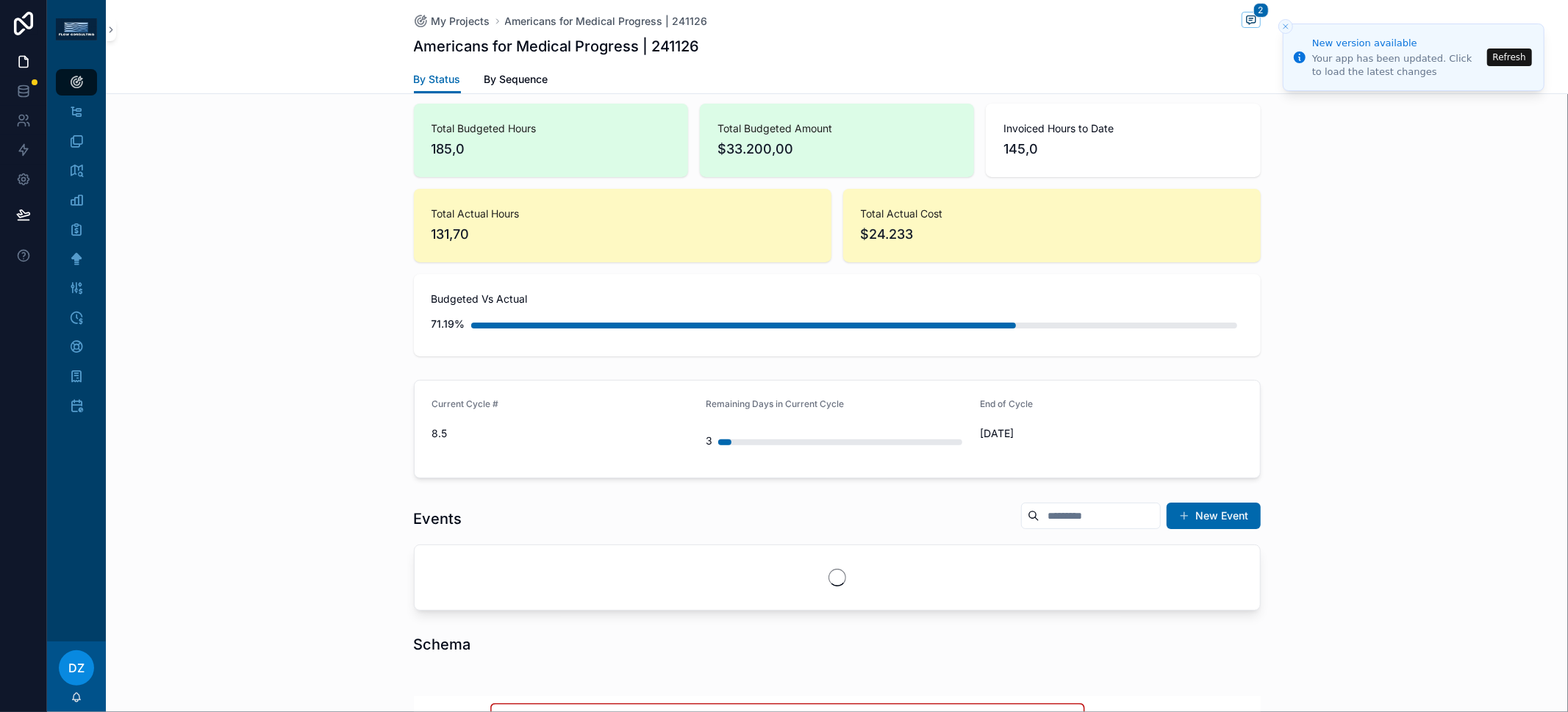
scroll to position [388, 0]
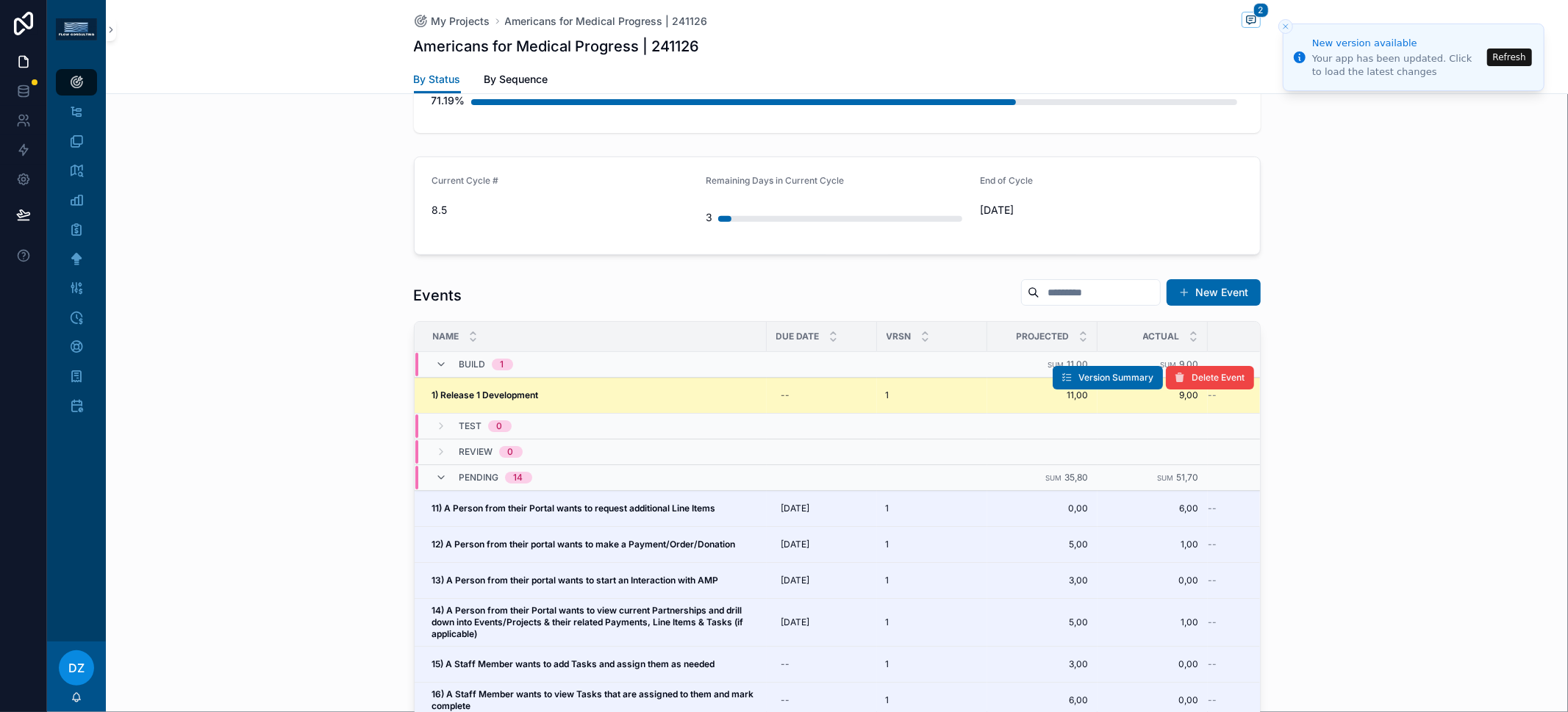
click at [529, 389] on strong "1) Release 1 Development" at bounding box center [485, 395] width 107 height 11
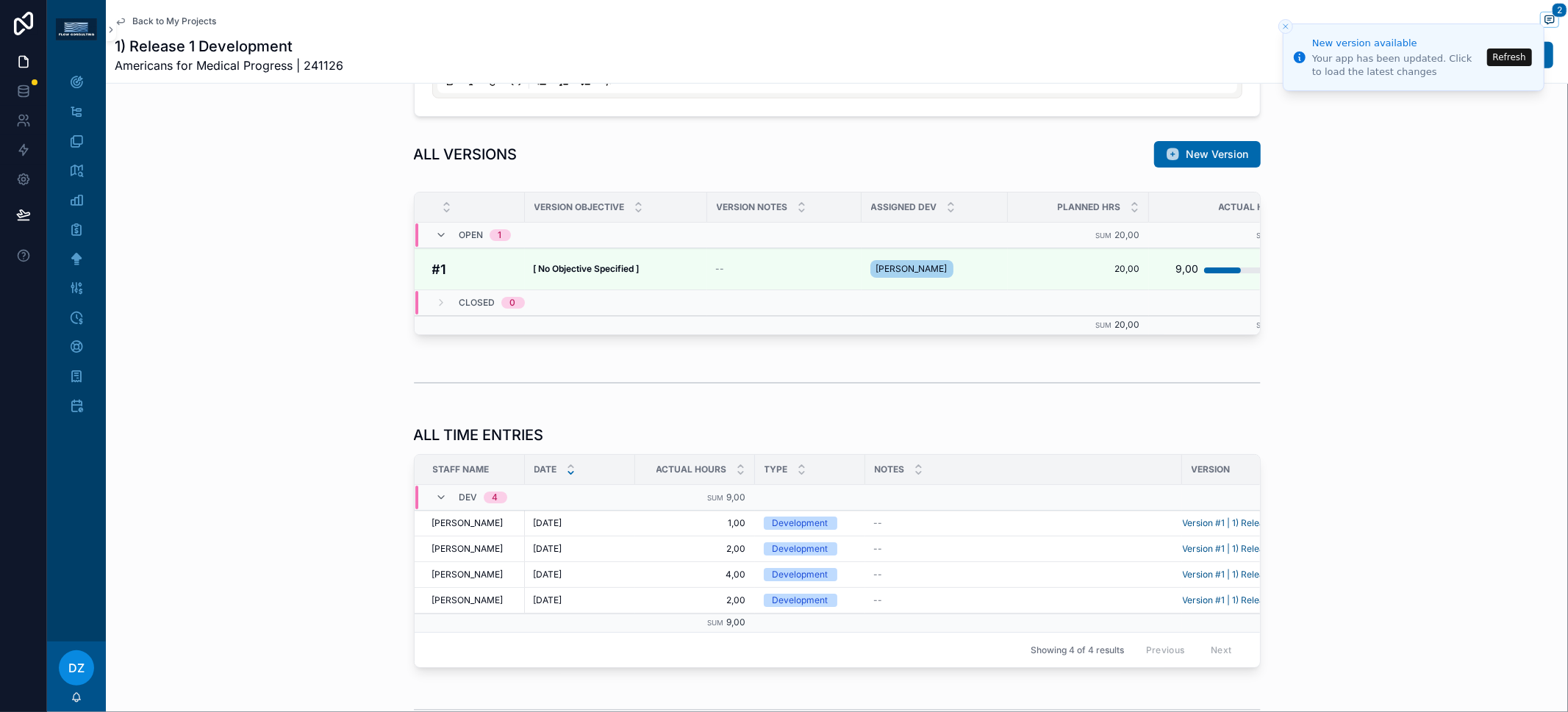
scroll to position [923, 0]
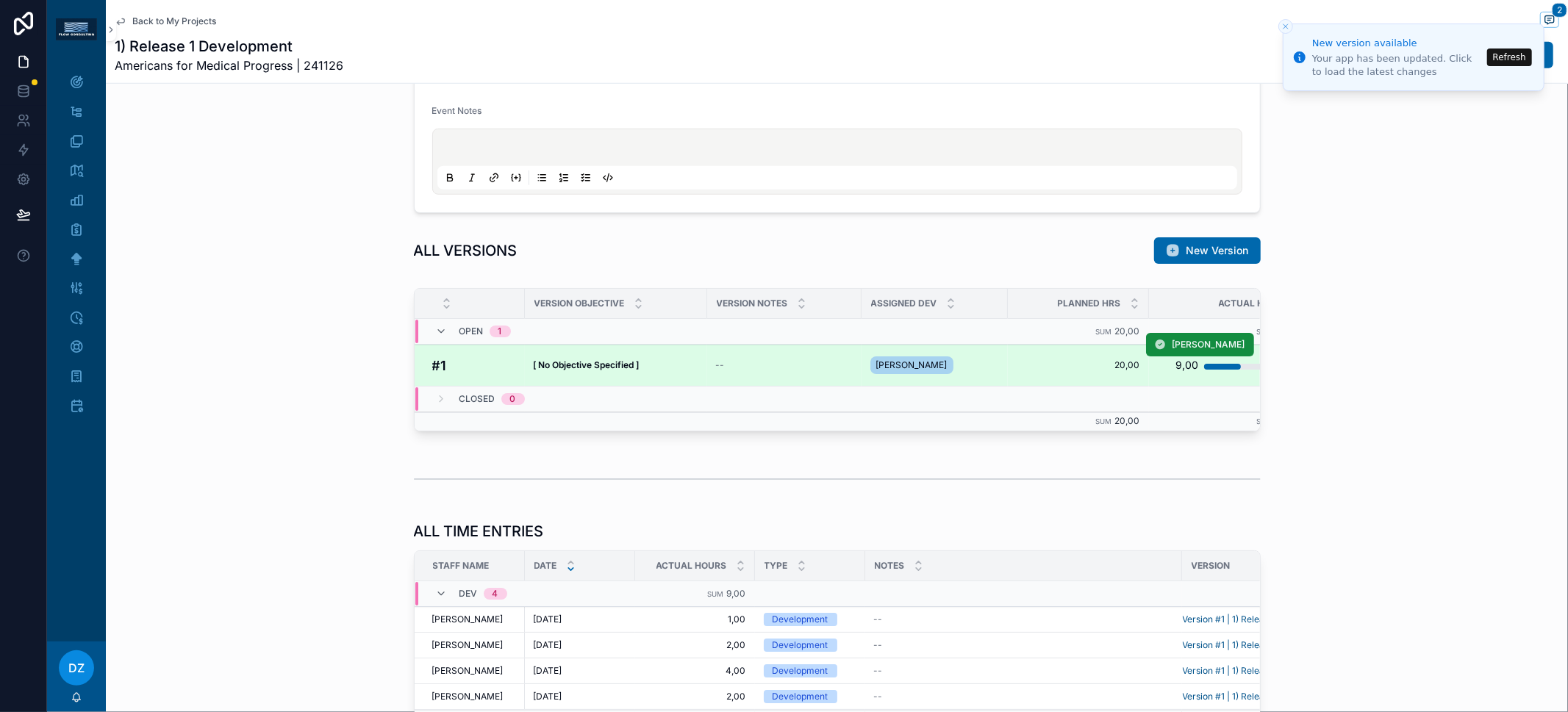
click at [553, 367] on td "[ No Objective Specified ] [ No Objective Specified ]" at bounding box center [615, 365] width 182 height 42
click at [553, 361] on strong "[ No Objective Specified ]" at bounding box center [586, 365] width 106 height 11
